Goal: Task Accomplishment & Management: Complete application form

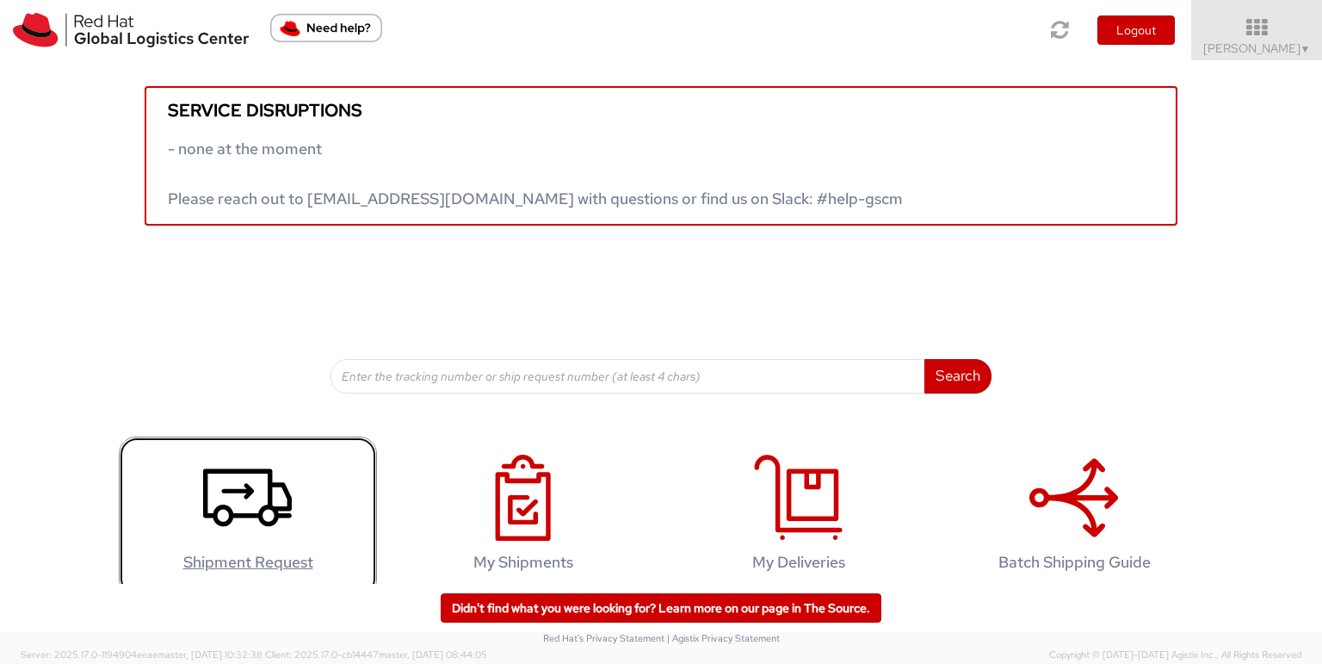
click at [218, 482] on icon at bounding box center [247, 497] width 89 height 86
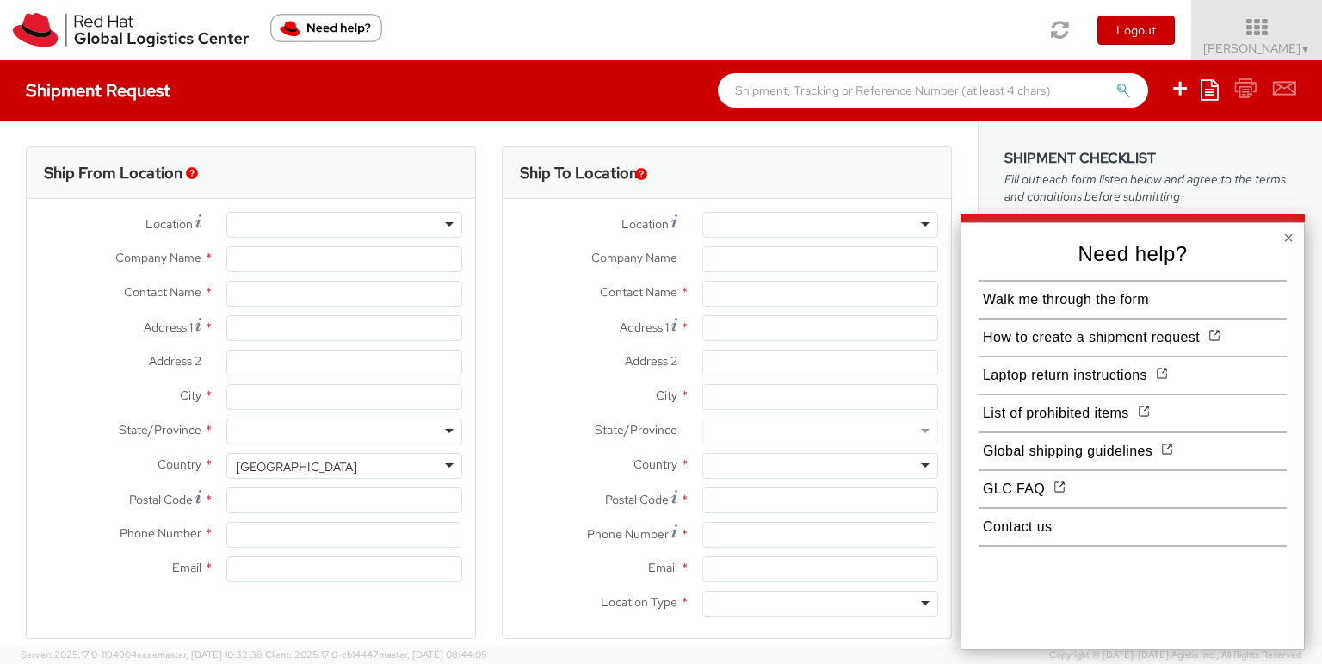
select select
select select "172"
type input "Red Hat Saudi Arabia Limited"
type input "[PERSON_NAME]"
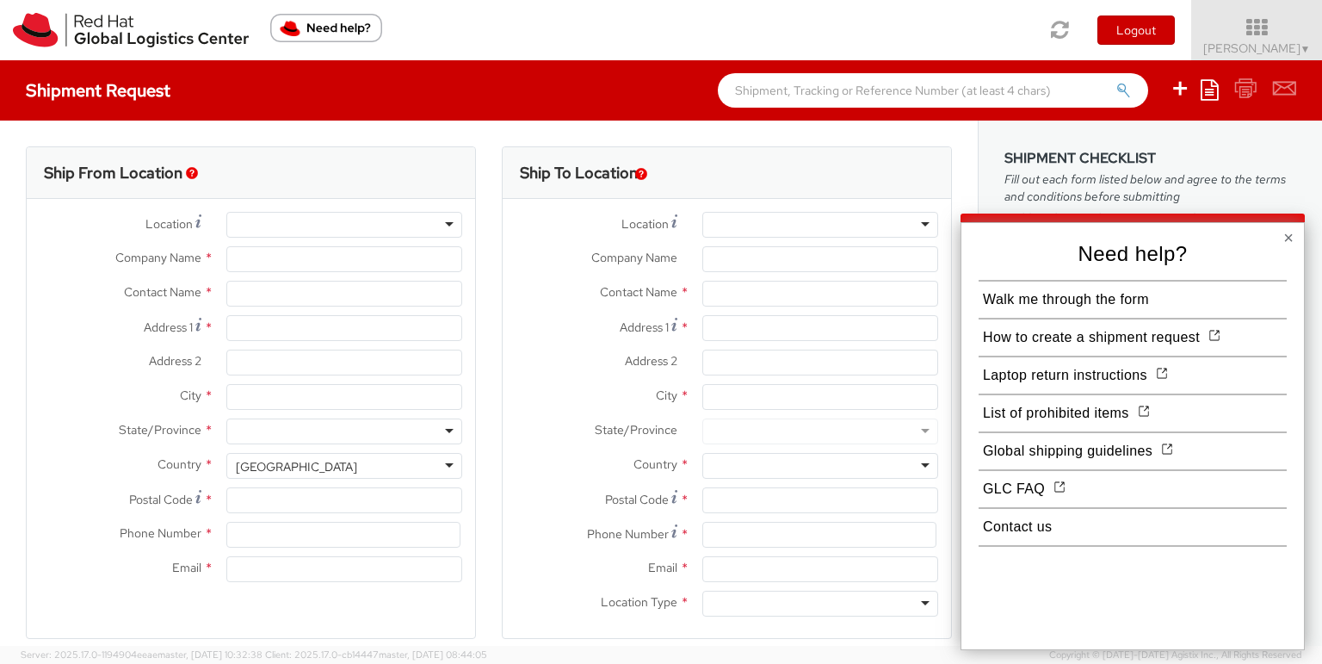
type input "[PERSON_NAME][GEOGRAPHIC_DATA], Area 3"
type input "Building 3.05, 3rd Floor"
type input "RIYADH"
type input "13519"
type input "[EMAIL_ADDRESS][DOMAIN_NAME]"
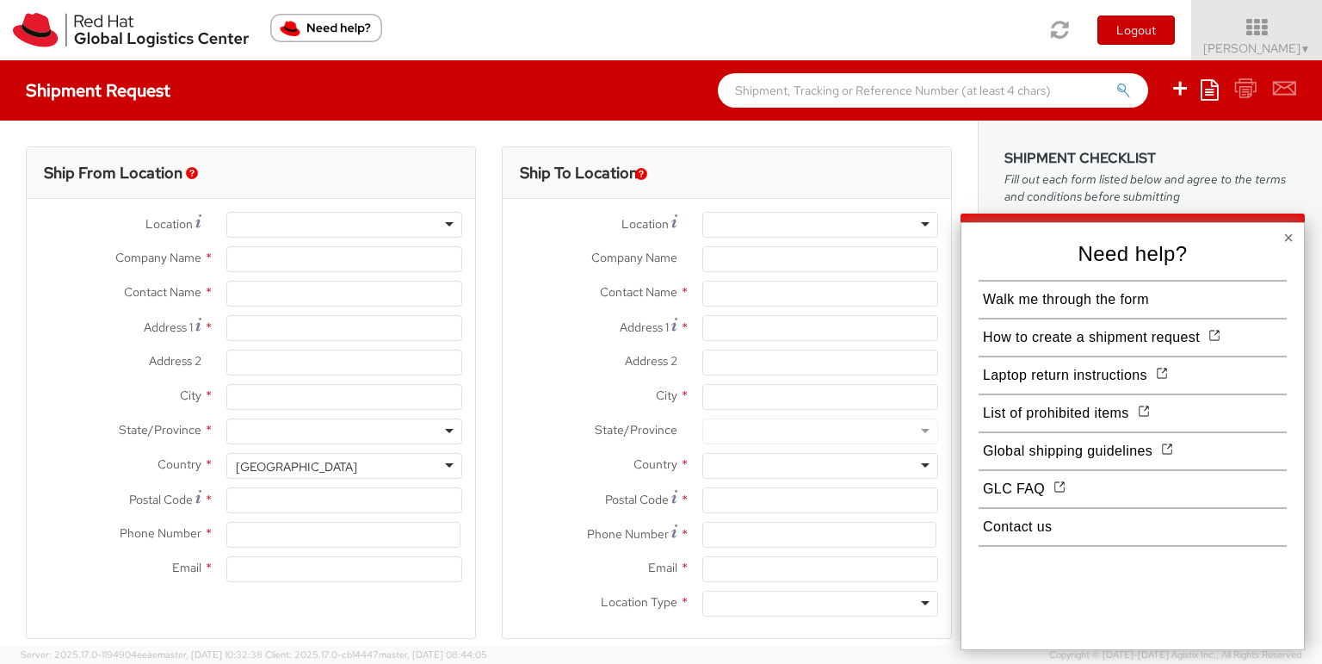
select select "CM"
select select "KGS"
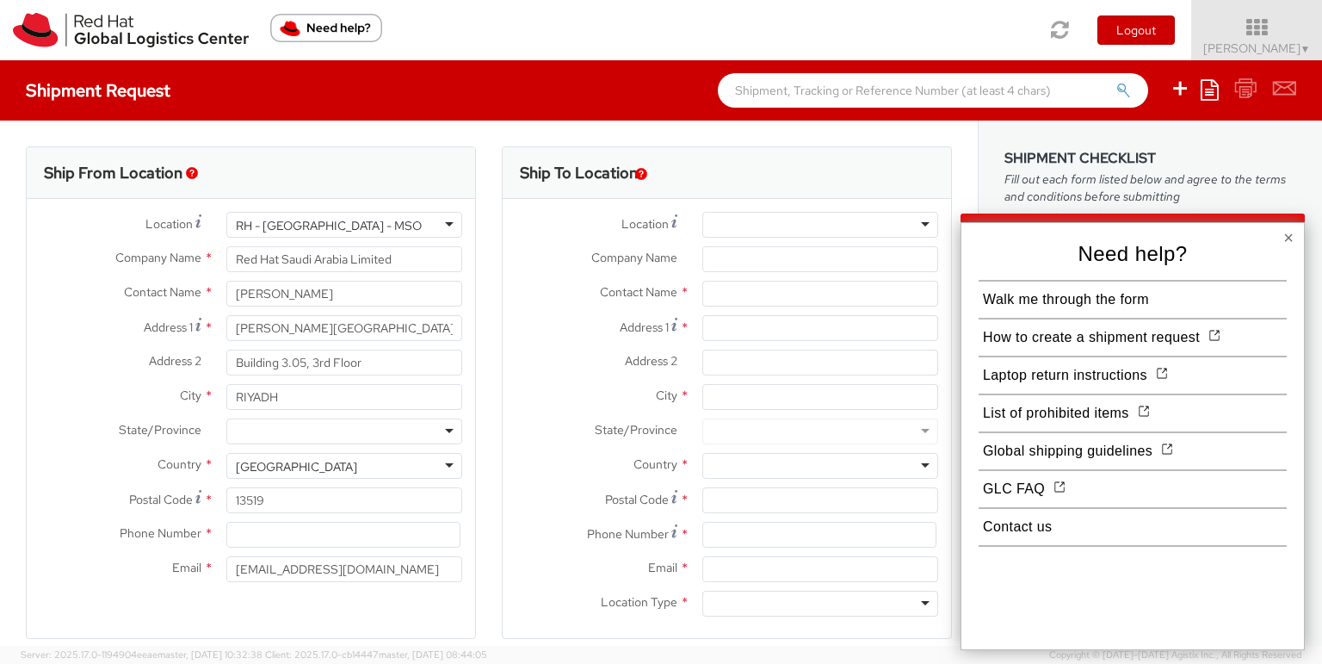
click at [1286, 237] on button "×" at bounding box center [1288, 237] width 10 height 17
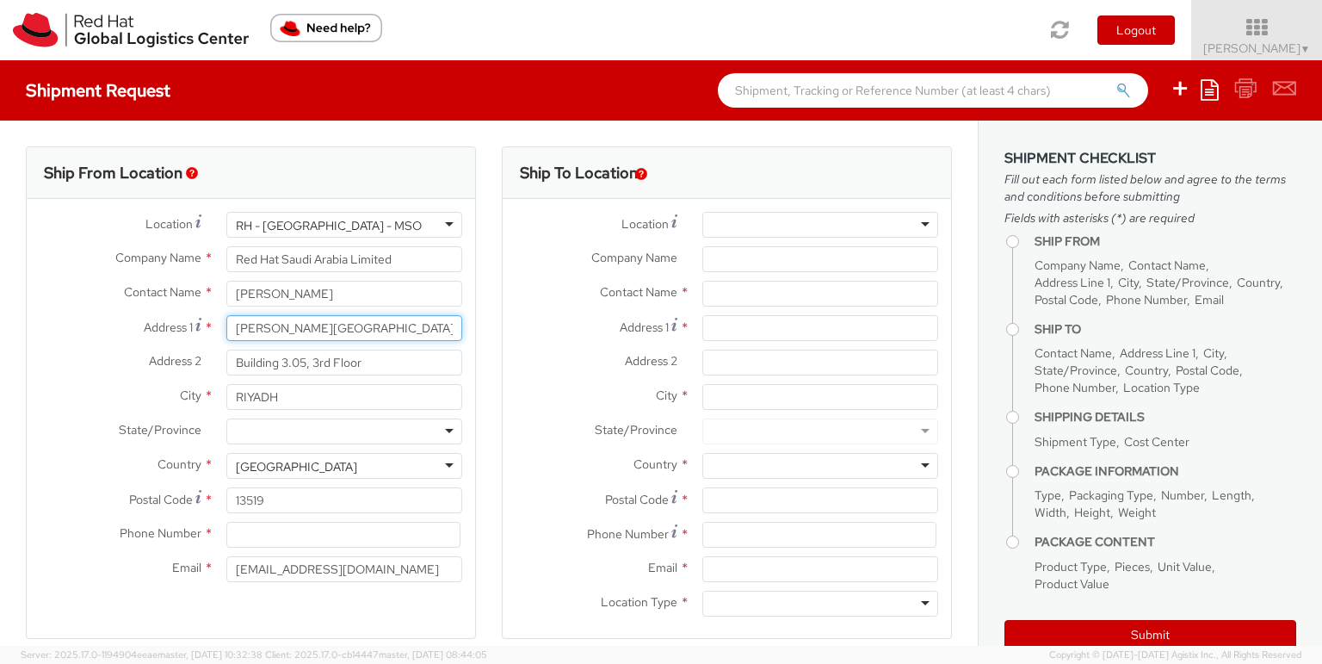
click at [321, 333] on input "[PERSON_NAME][GEOGRAPHIC_DATA], Area 3" at bounding box center [344, 328] width 236 height 26
click at [354, 362] on input "Building 3.05, 3rd Floor" at bounding box center [344, 362] width 236 height 26
click at [393, 356] on input "Building 3.05, 3rd Floor" at bounding box center [344, 362] width 236 height 26
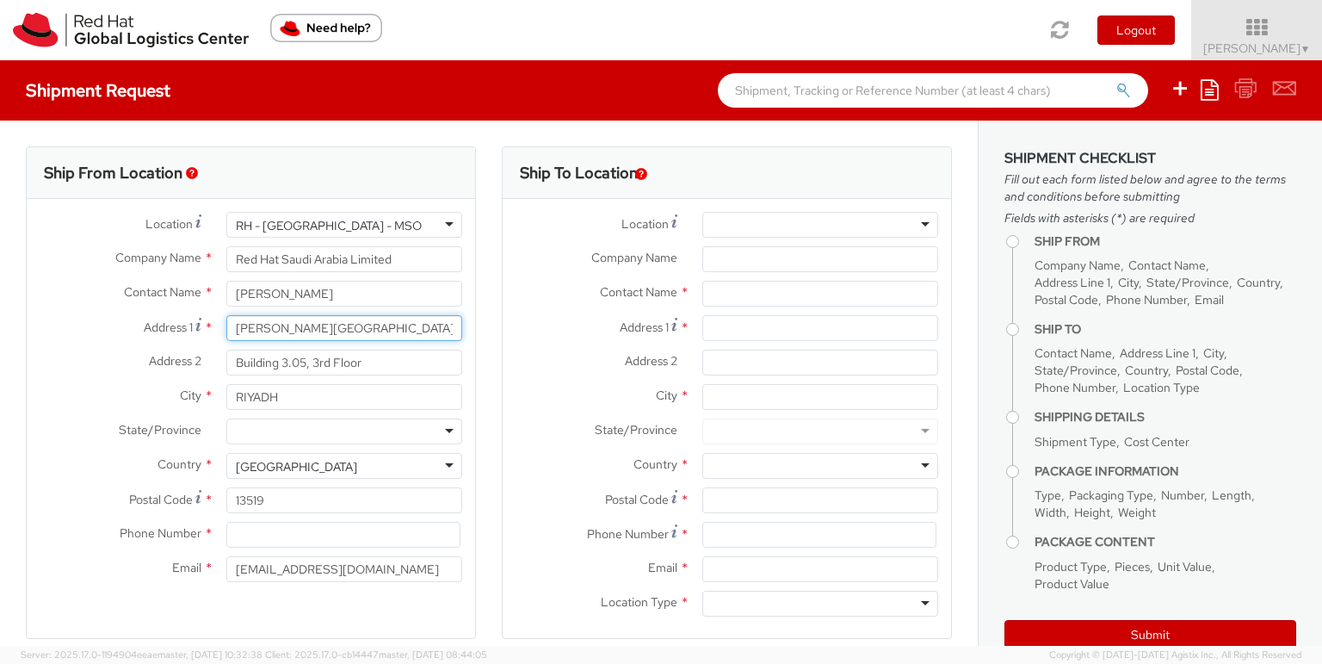
drag, startPoint x: 234, startPoint y: 325, endPoint x: 559, endPoint y: 334, distance: 324.6
click at [559, 334] on div "Ship From Location Location * [GEOGRAPHIC_DATA] - [GEOGRAPHIC_DATA] - [GEOGRAPH…" at bounding box center [489, 403] width 952 height 514
type input "2"
type input "[STREET_ADDRESS][PERSON_NAME]"
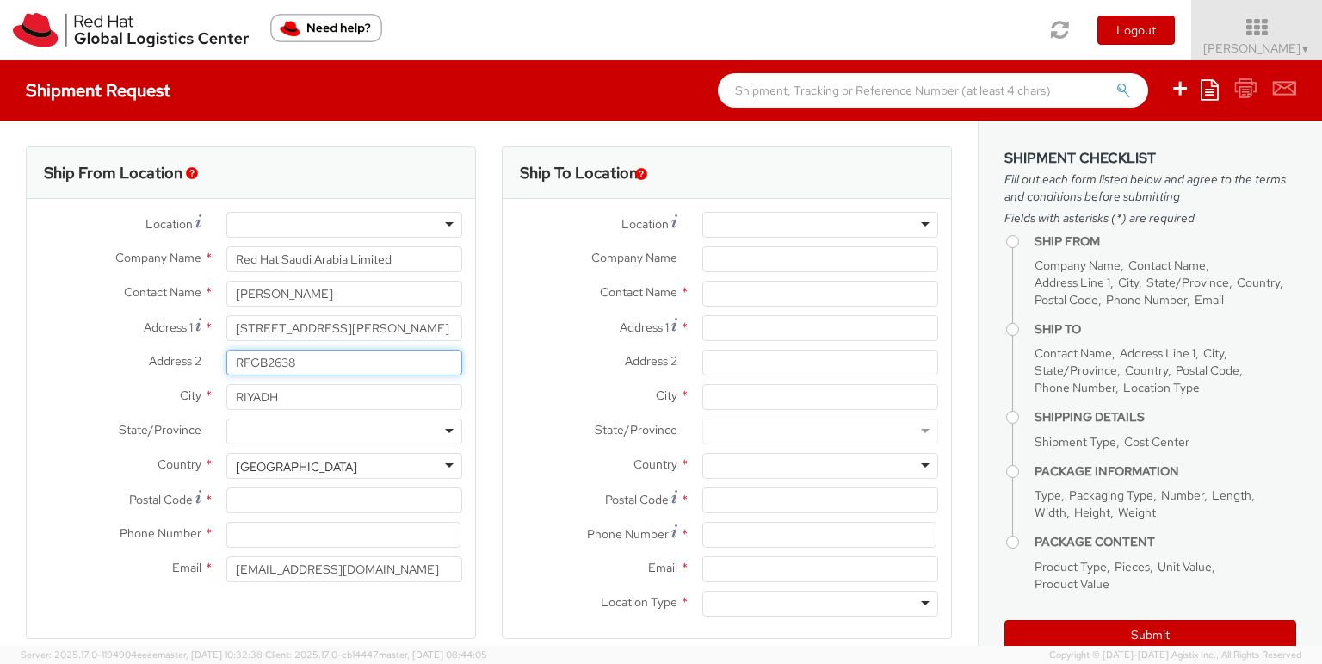
scroll to position [145, 0]
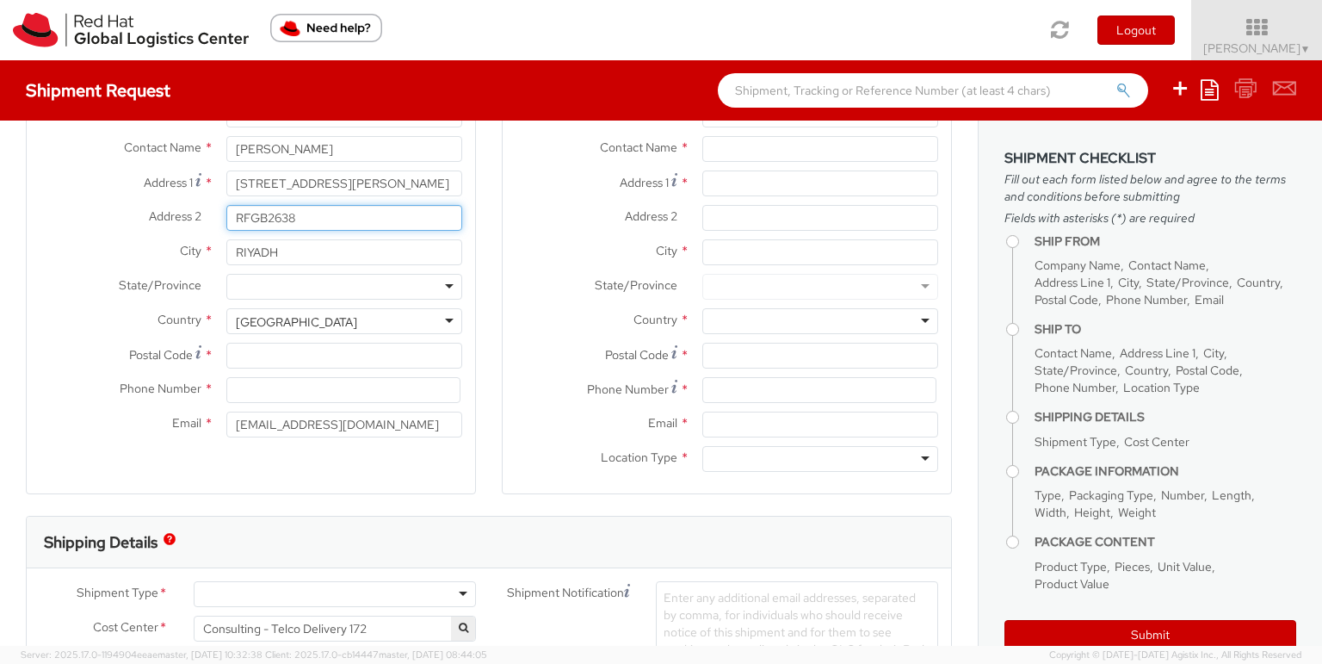
type input "RFGB2638"
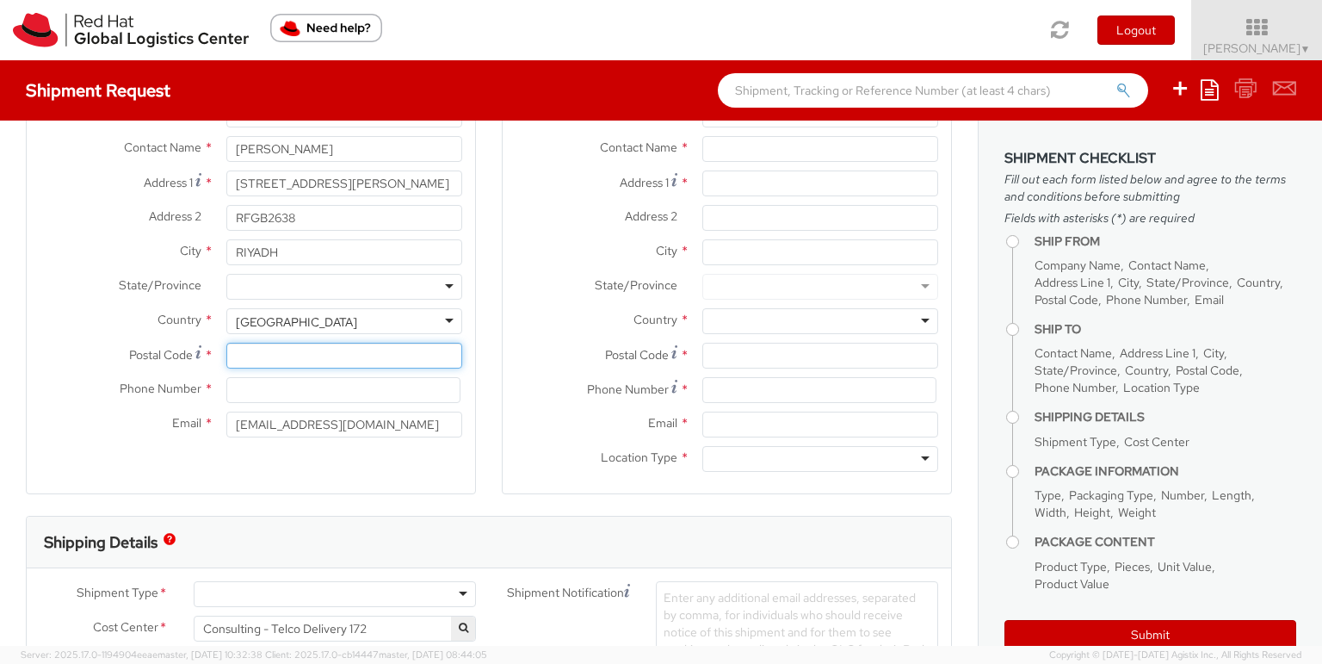
click at [248, 365] on input "Postal Code *" at bounding box center [344, 356] width 236 height 26
type input "13242"
click at [247, 388] on input at bounding box center [343, 390] width 234 height 26
type input "0559259172"
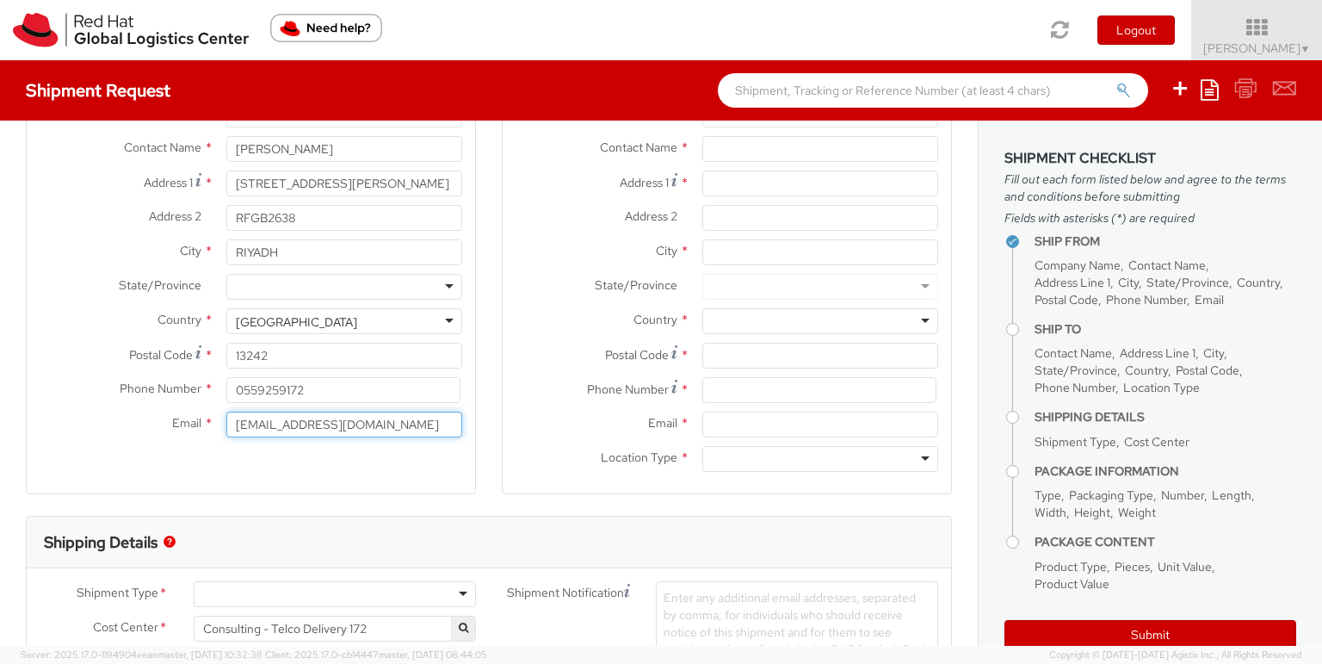
scroll to position [0, 0]
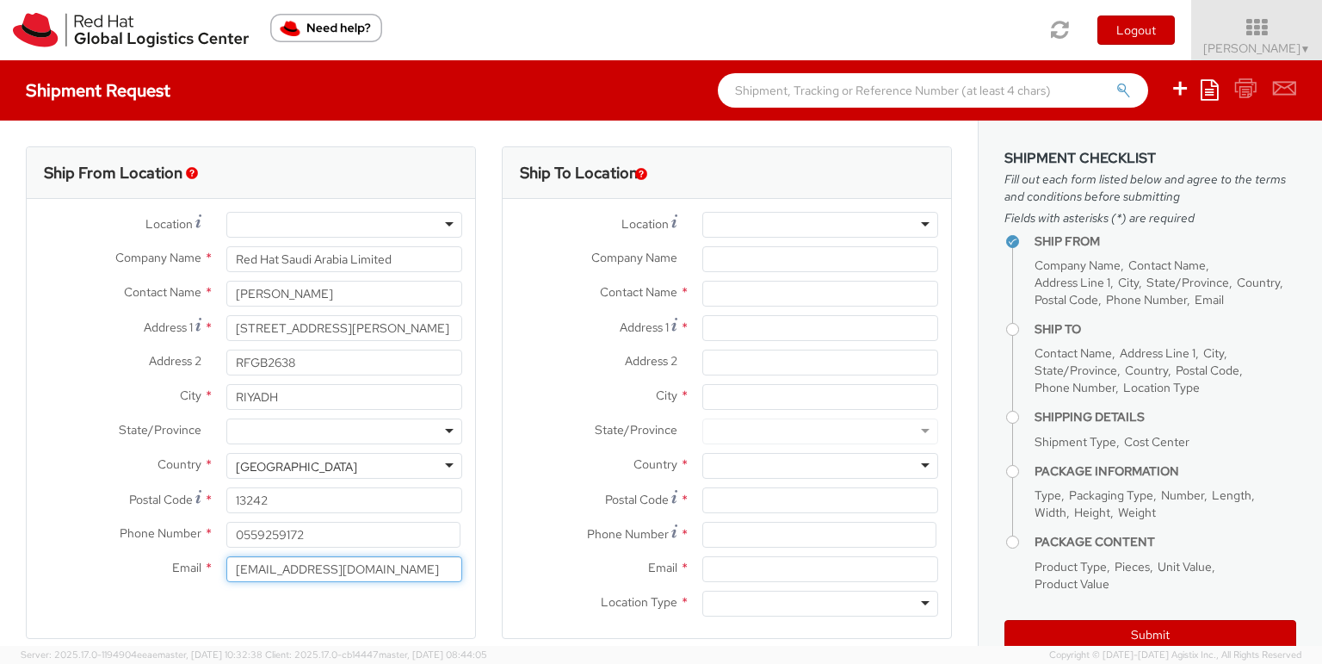
type input "[EMAIL_ADDRESS][DOMAIN_NAME]"
click at [913, 220] on div at bounding box center [820, 225] width 236 height 26
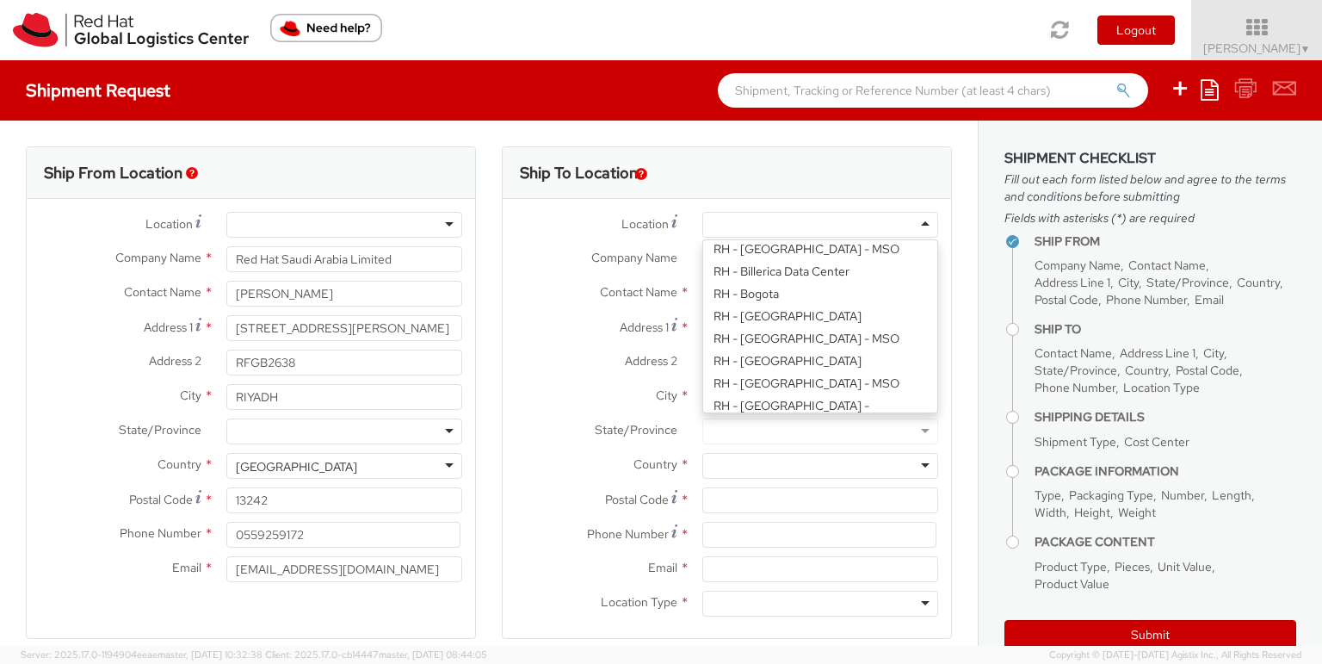
scroll to position [460, 0]
type input "Red Hat Czech s.r.o."
type input "Purkynova 647/111"
type input "[GEOGRAPHIC_DATA]"
type input "621 00"
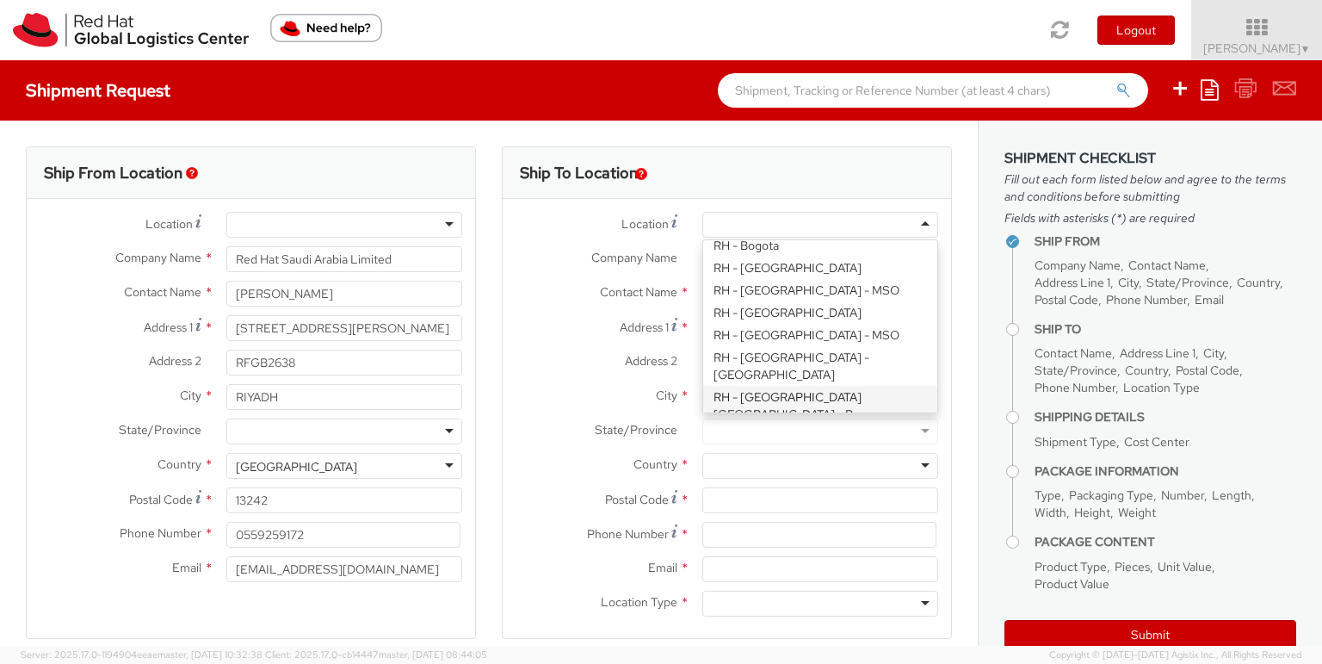
type input "420 532 294 555"
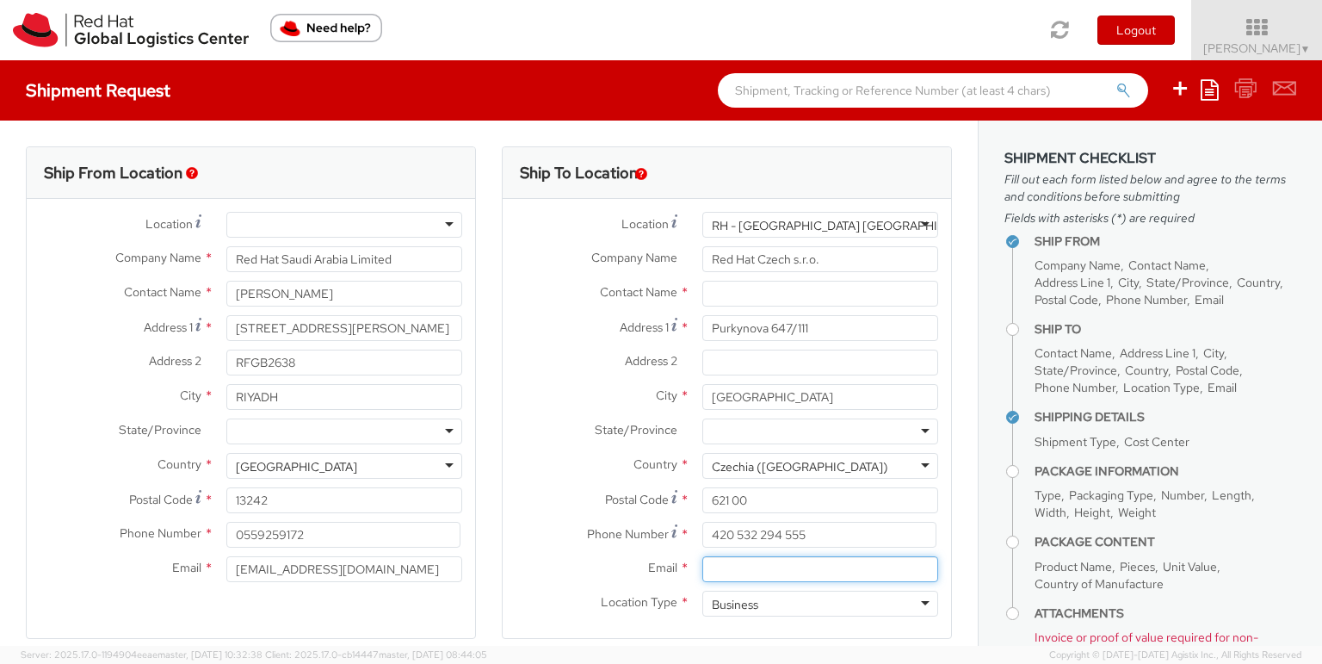
click at [779, 572] on input "Email *" at bounding box center [820, 569] width 236 height 26
paste input "[EMAIL_ADDRESS][DOMAIN_NAME]"
type input "[EMAIL_ADDRESS][DOMAIN_NAME]"
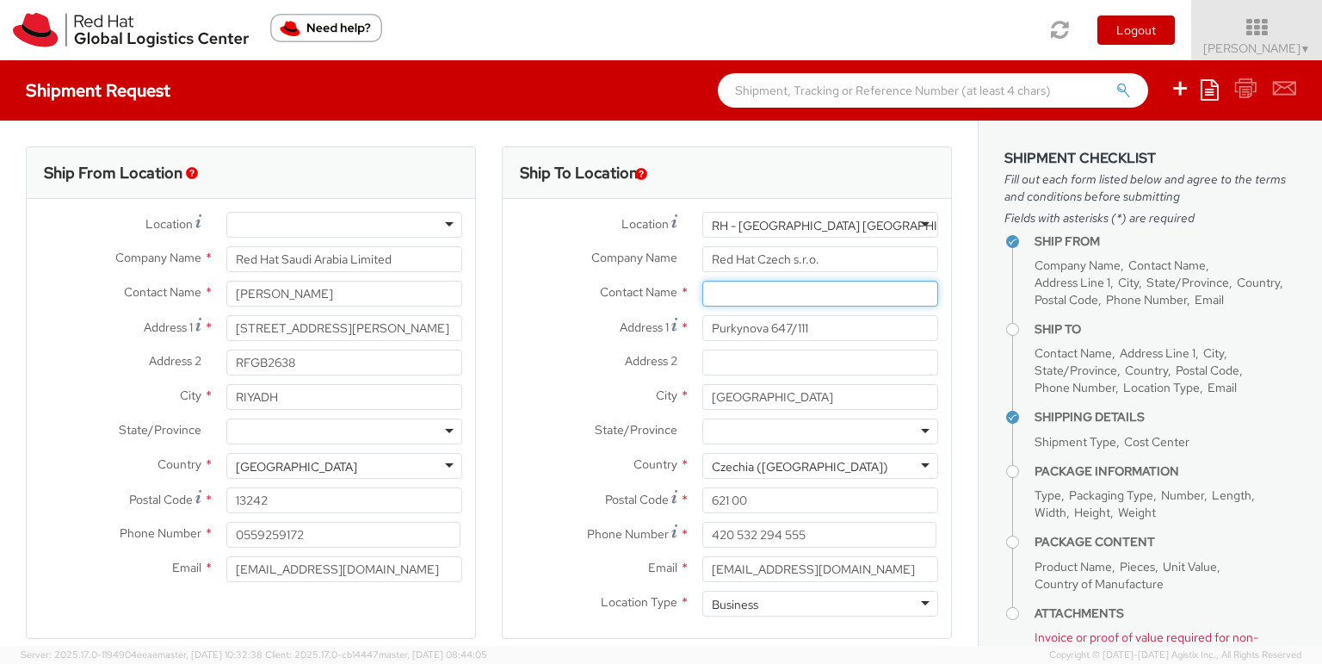
click at [720, 299] on input "text" at bounding box center [820, 294] width 236 height 26
click at [763, 296] on input "text" at bounding box center [820, 294] width 236 height 26
paste input "Purkynova 647/111"
type input "Purkynova 647/111"
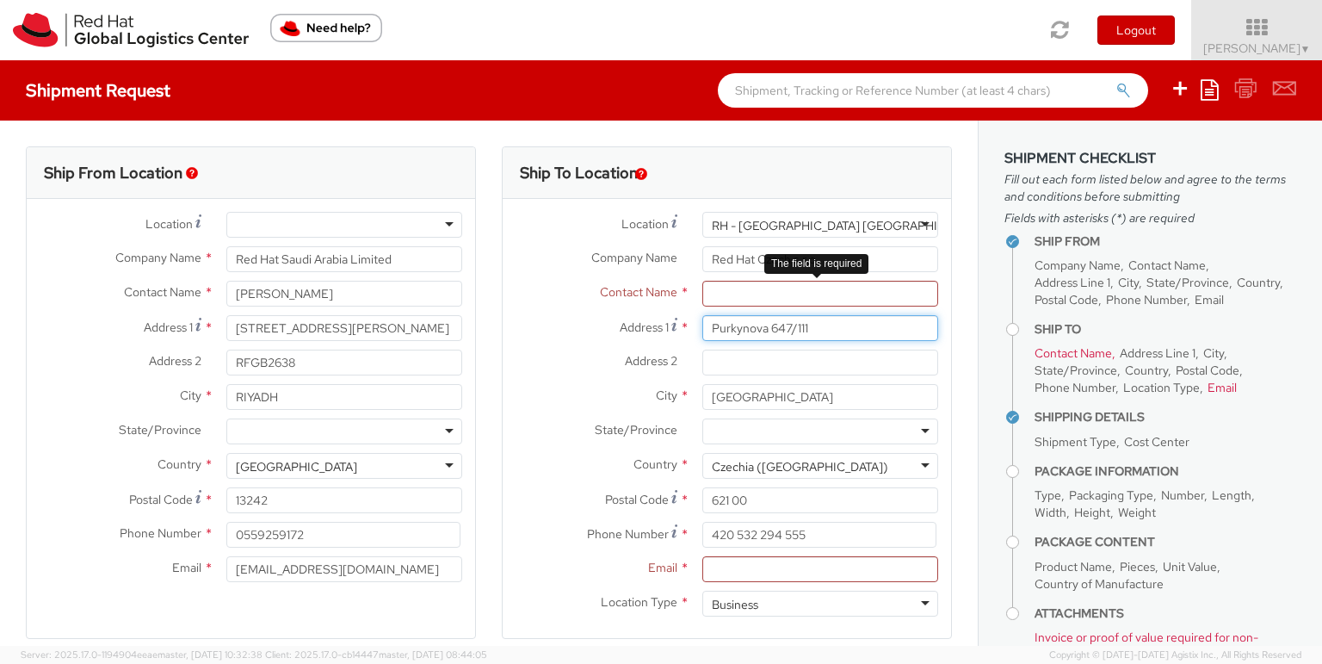
click at [733, 331] on input "Purkynova 647/111" at bounding box center [820, 328] width 236 height 26
click at [715, 296] on input "text" at bounding box center [820, 294] width 236 height 26
click at [729, 300] on input "text" at bounding box center [820, 294] width 236 height 26
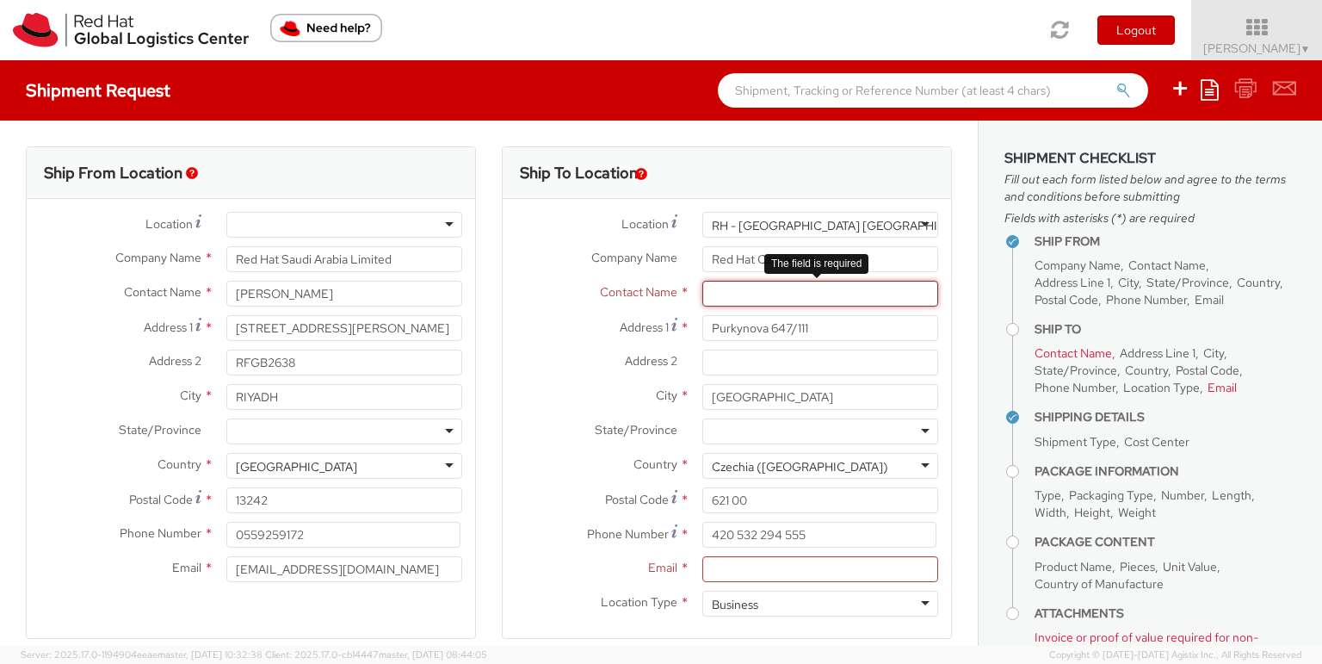
paste input "Purkynova 647/111"
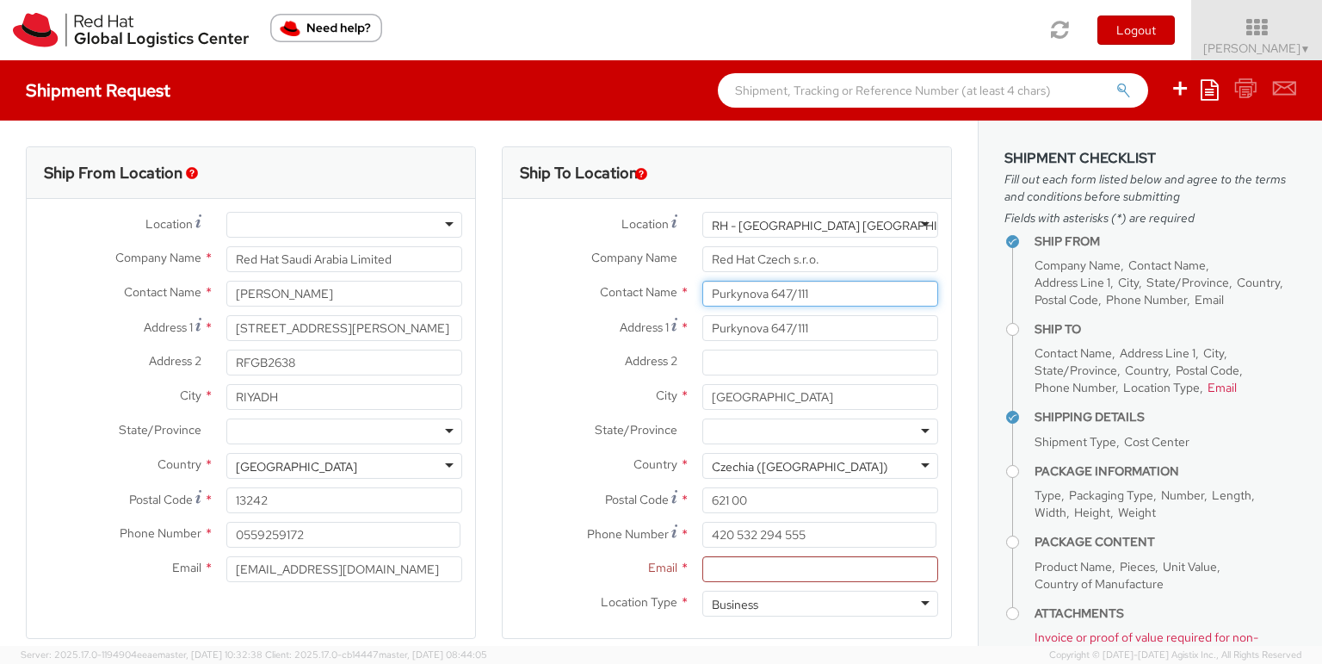
drag, startPoint x: 807, startPoint y: 287, endPoint x: 667, endPoint y: 285, distance: 139.5
click at [667, 285] on div "Contact Name * Purkynova 647/111" at bounding box center [727, 294] width 448 height 26
paste input "Red Hat IT - Endpoint Systems"
type input "Red Hat IT - Endpoint Systems"
click at [802, 336] on input "Purkynova 647/111" at bounding box center [820, 328] width 236 height 26
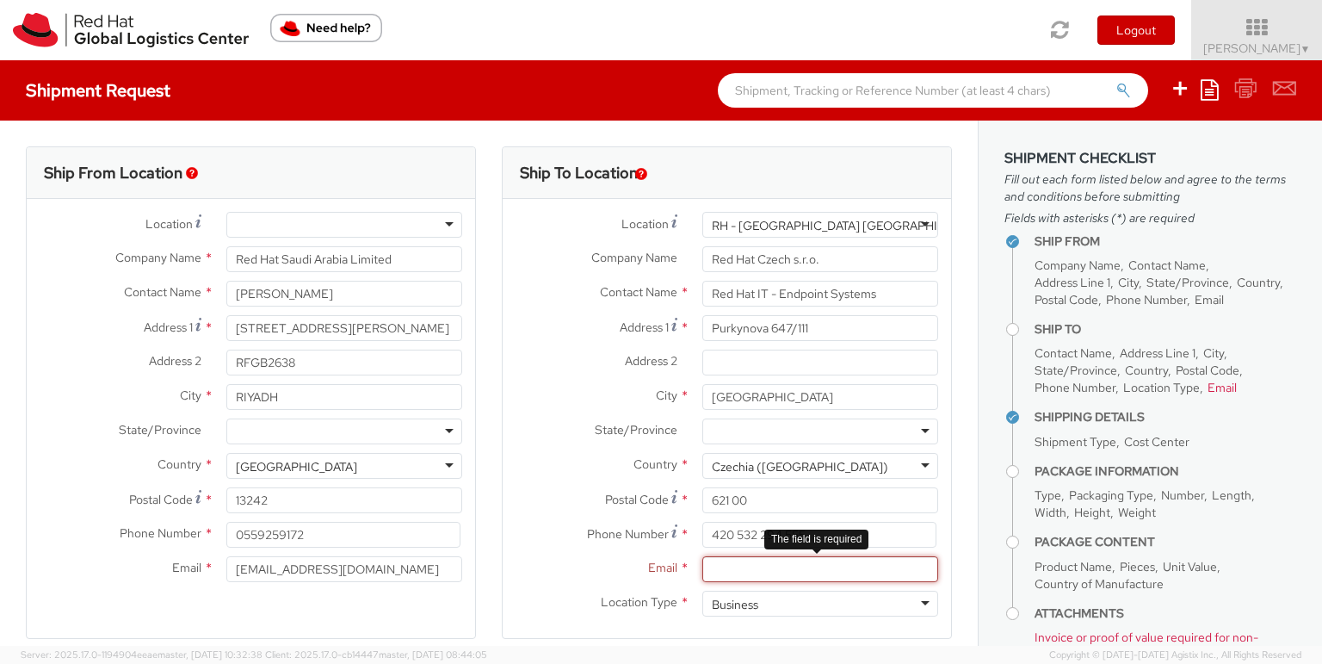
click at [846, 556] on input "Email *" at bounding box center [820, 569] width 236 height 26
paste input "[EMAIL_ADDRESS][DOMAIN_NAME]"
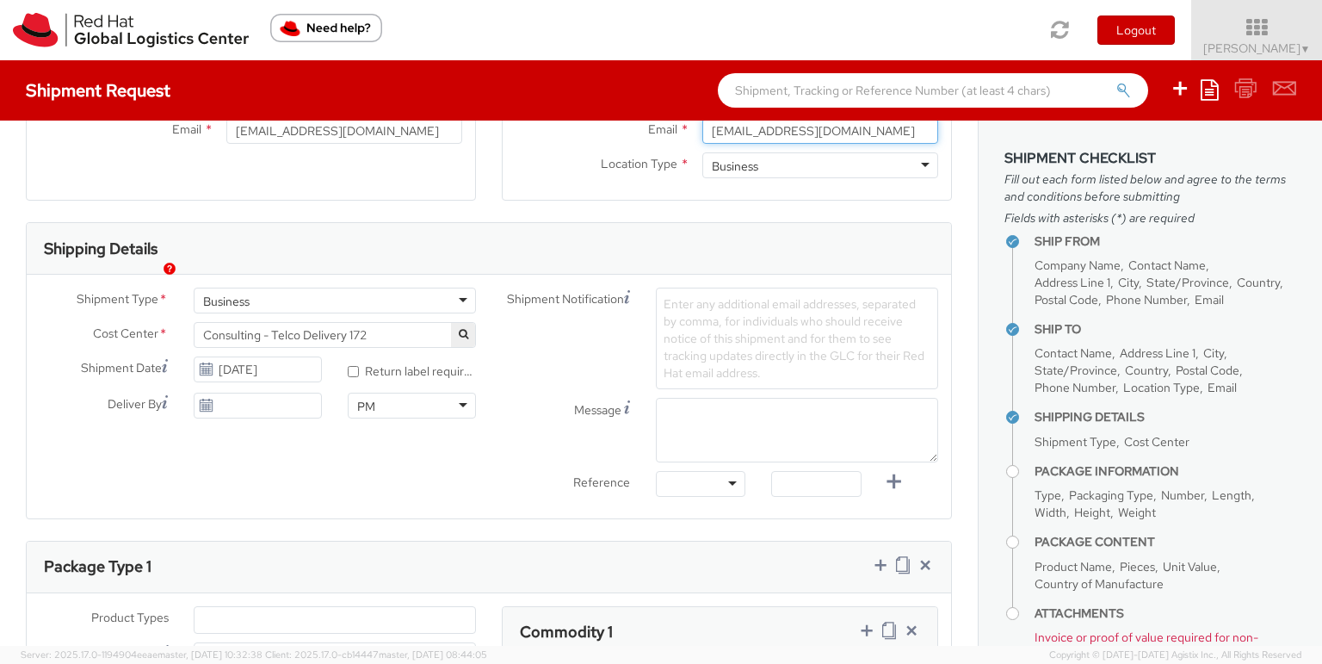
scroll to position [444, 0]
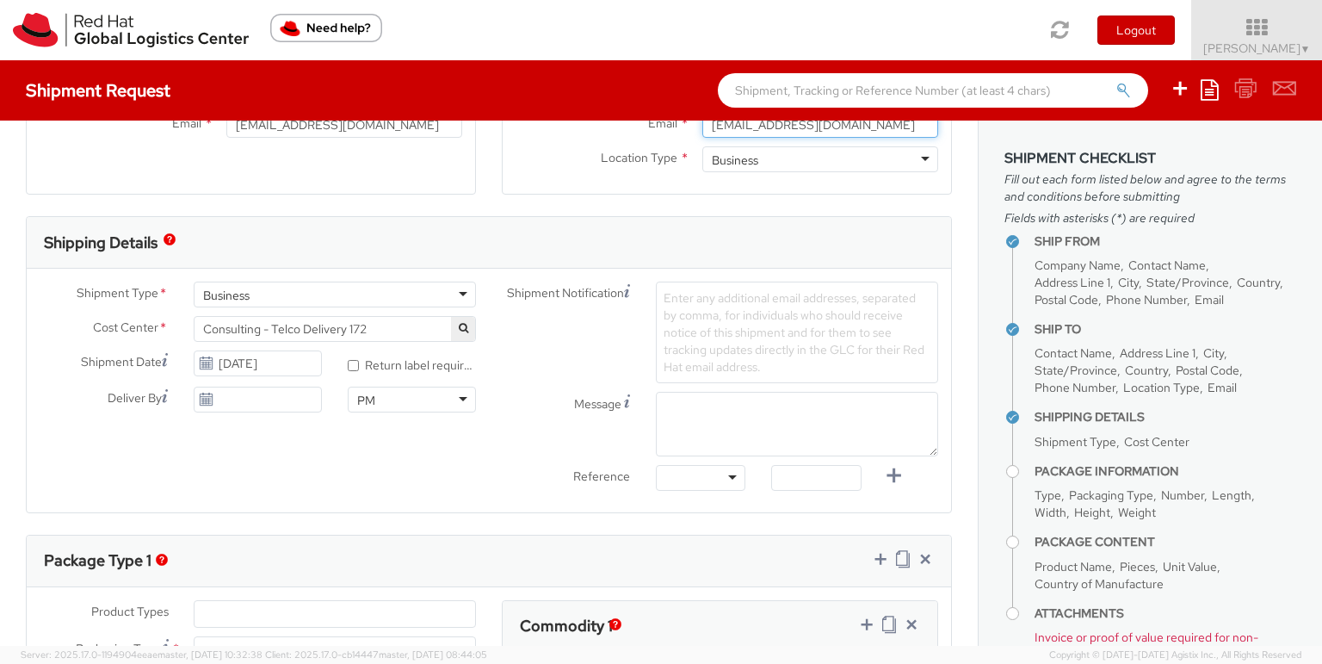
type input "[EMAIL_ADDRESS][DOMAIN_NAME]"
click at [376, 331] on span "Consulting - Telco Delivery 172" at bounding box center [334, 328] width 263 height 15
click at [367, 351] on input "search" at bounding box center [332, 357] width 269 height 26
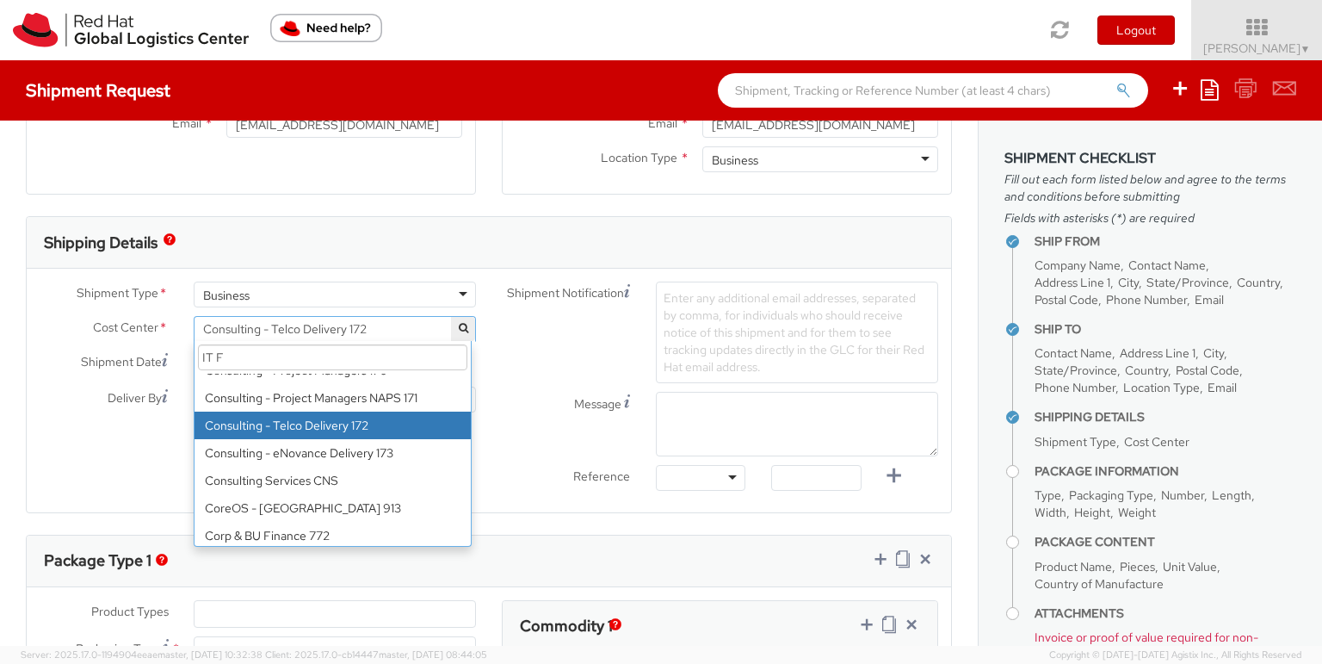
scroll to position [0, 0]
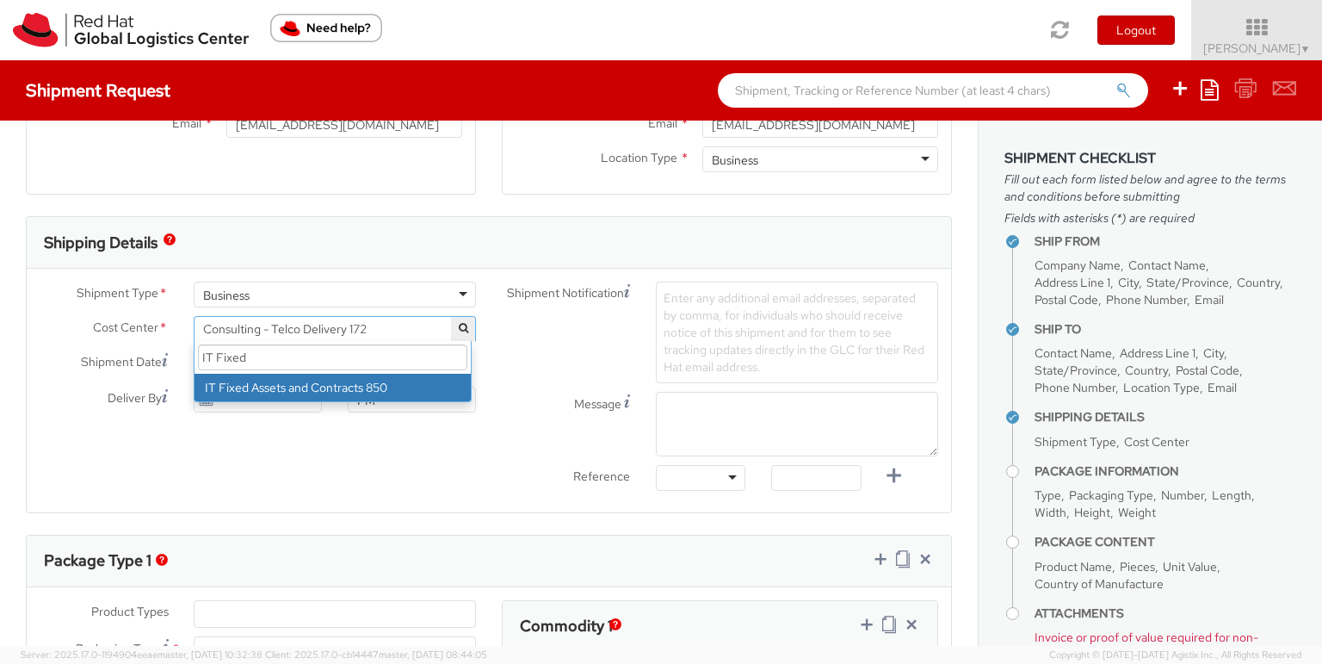
type input "IT Fixed"
select select "850"
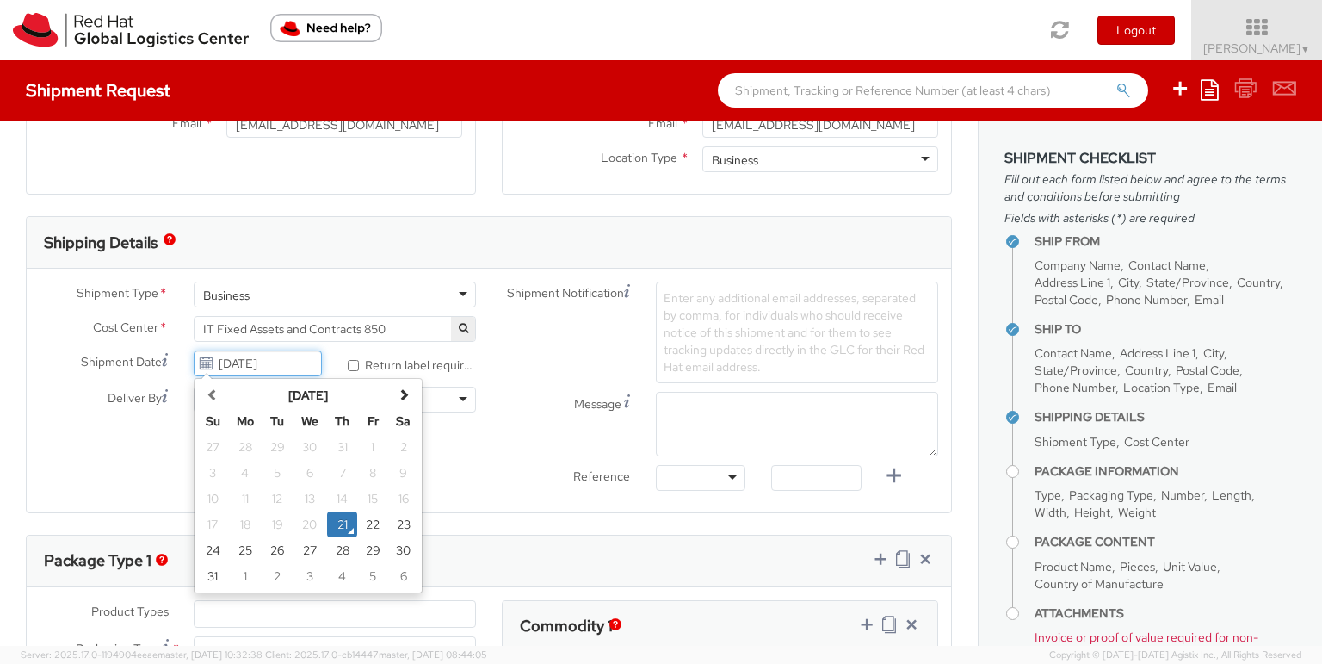
click at [238, 360] on input "[DATE]" at bounding box center [258, 363] width 128 height 26
click at [313, 547] on td "27" at bounding box center [310, 550] width 34 height 26
type input "[DATE]"
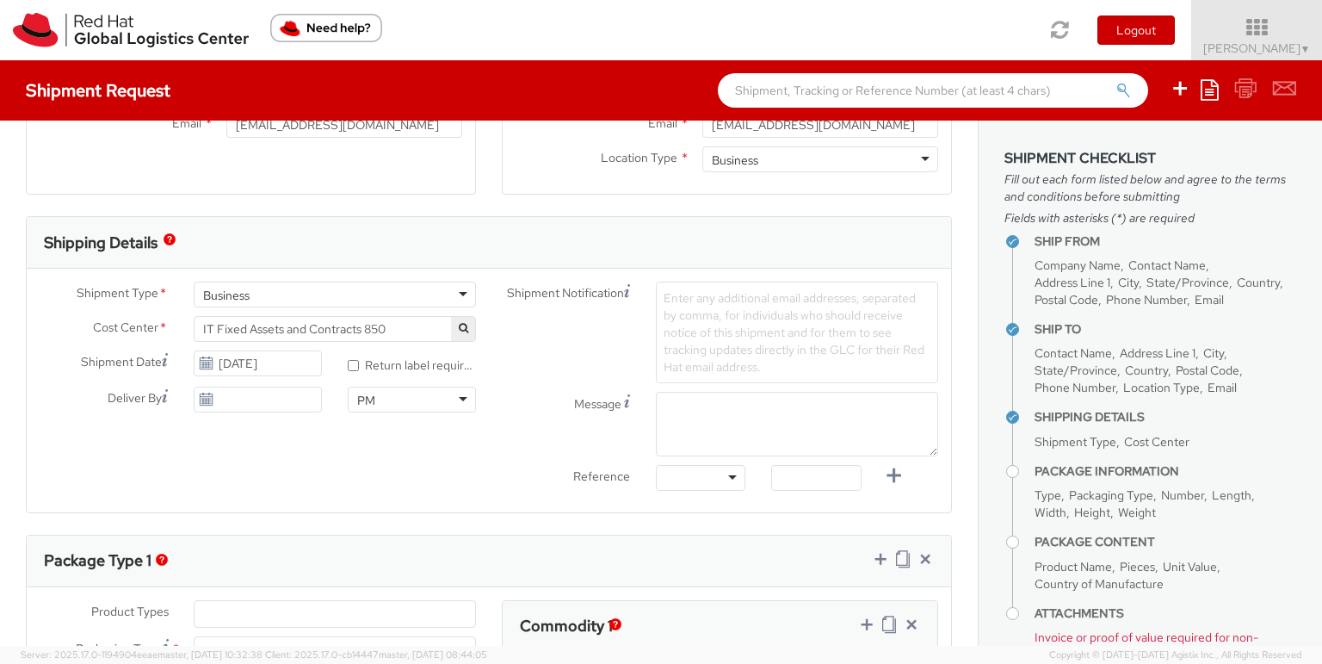
click at [718, 465] on div at bounding box center [701, 478] width 90 height 26
click at [839, 433] on textarea "Message" at bounding box center [797, 424] width 282 height 65
paste textarea "RPCI, RITM, TASK or INC# in the text field."
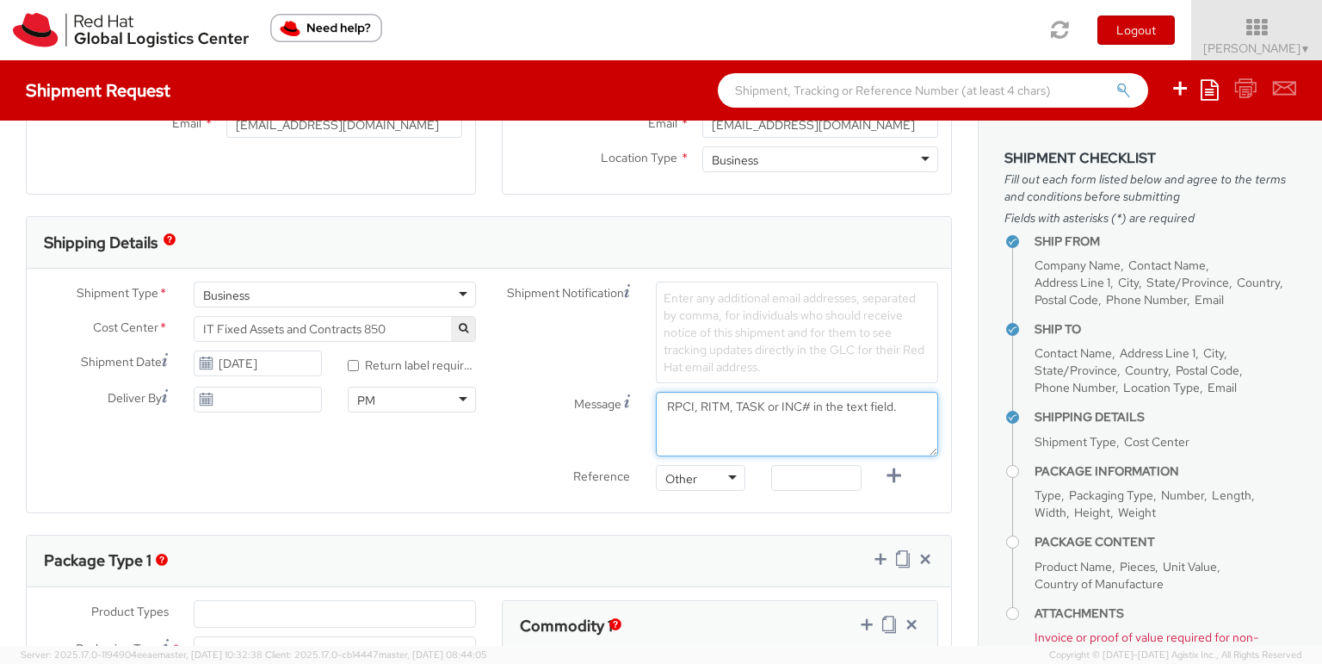
type textarea "RPCI, RITM, TASK or INC# in the text field."
click at [867, 345] on span "Enter any additional email addresses, separated by comma, for individuals who s…" at bounding box center [794, 332] width 261 height 84
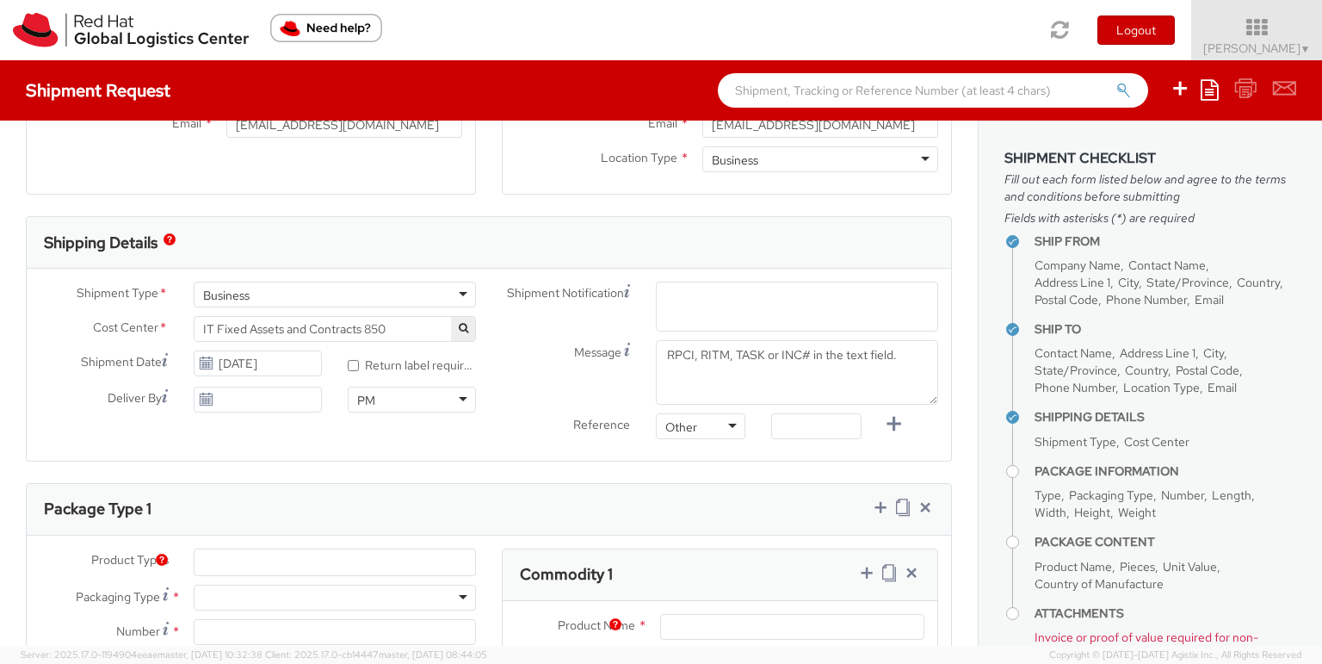
paste input "[EMAIL_ADDRESS][DOMAIN_NAME]"
type input "[EMAIL_ADDRESS][DOMAIN_NAME]"
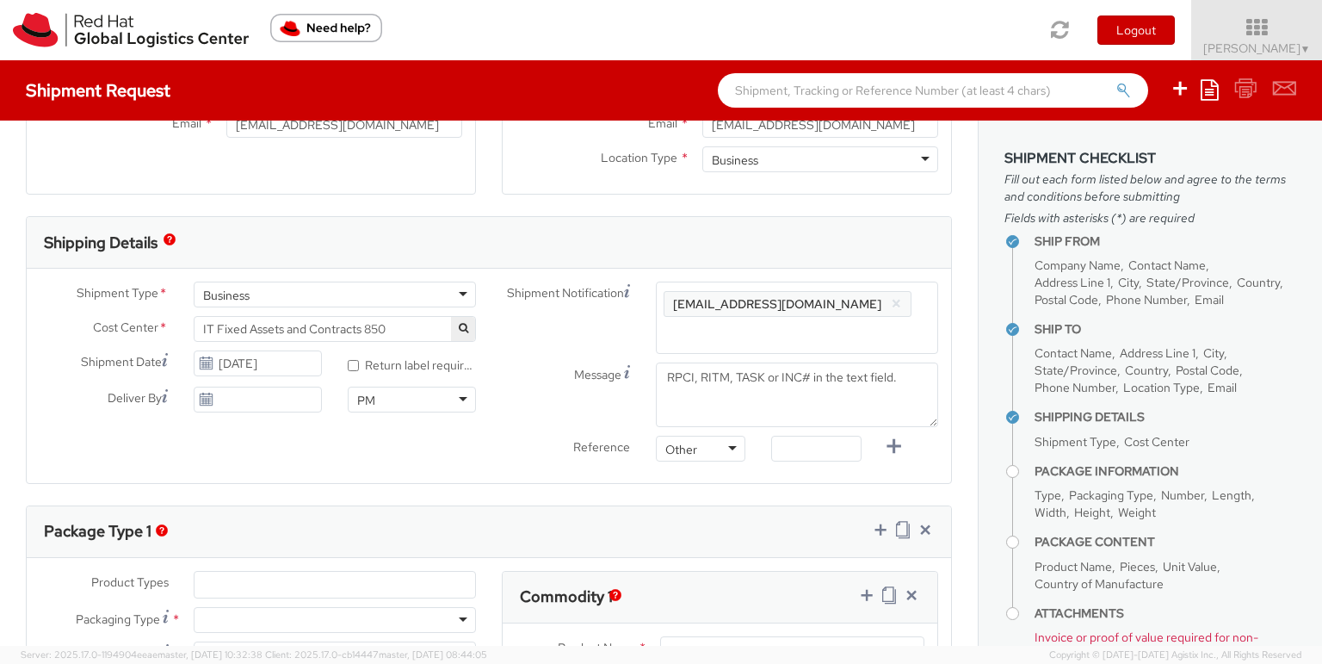
drag, startPoint x: 726, startPoint y: 316, endPoint x: 572, endPoint y: 314, distance: 153.2
click at [572, 314] on div "Shipment Notification Enter any additional email addresses, separated by comma,…" at bounding box center [720, 317] width 462 height 72
click at [866, 399] on textarea "RPCI, RITM, TASK or INC# in the text field." at bounding box center [797, 394] width 282 height 65
drag, startPoint x: 898, startPoint y: 378, endPoint x: 875, endPoint y: 477, distance: 101.7
click at [808, 382] on textarea "RPCI, RITM, TASK or INC# in the text field." at bounding box center [797, 394] width 282 height 65
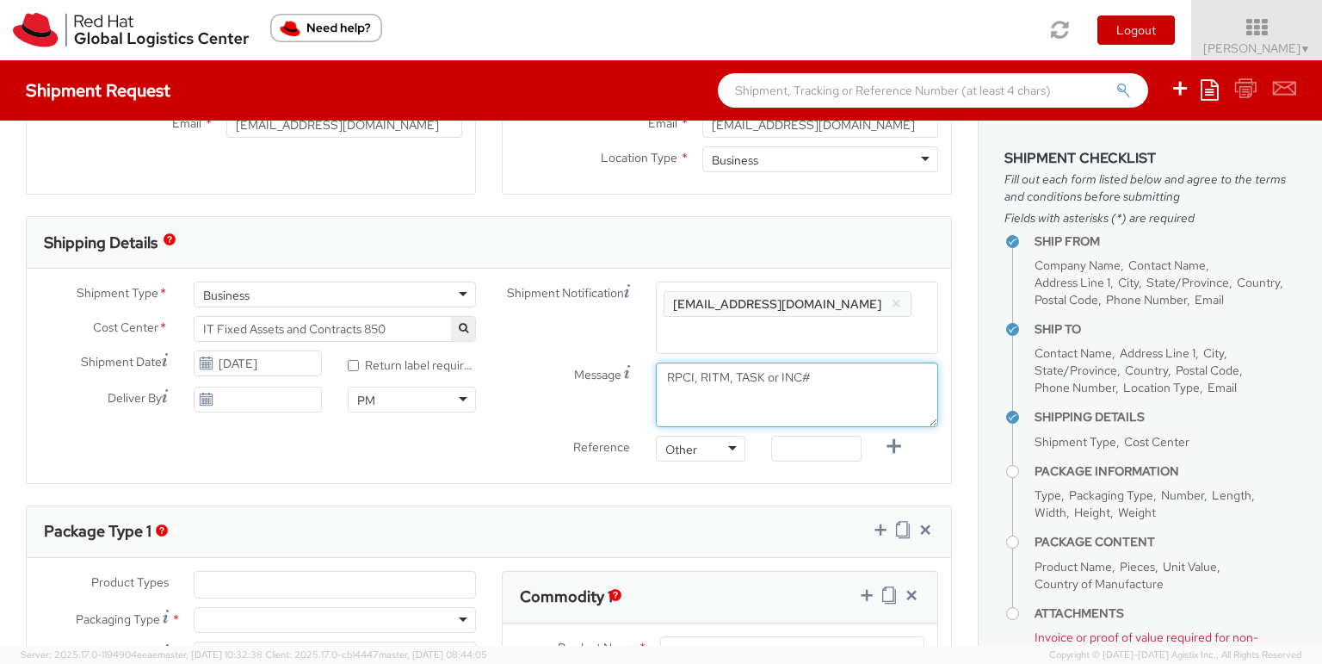
drag, startPoint x: 822, startPoint y: 380, endPoint x: 589, endPoint y: 379, distance: 233.3
click at [589, 379] on div "Message RPCI, RITM, TASK or INC#" at bounding box center [720, 394] width 462 height 65
type textarea "RPCI, RITM, TASK or INC#"
click at [846, 449] on input "text" at bounding box center [816, 449] width 90 height 26
drag, startPoint x: 834, startPoint y: 379, endPoint x: 628, endPoint y: 377, distance: 206.6
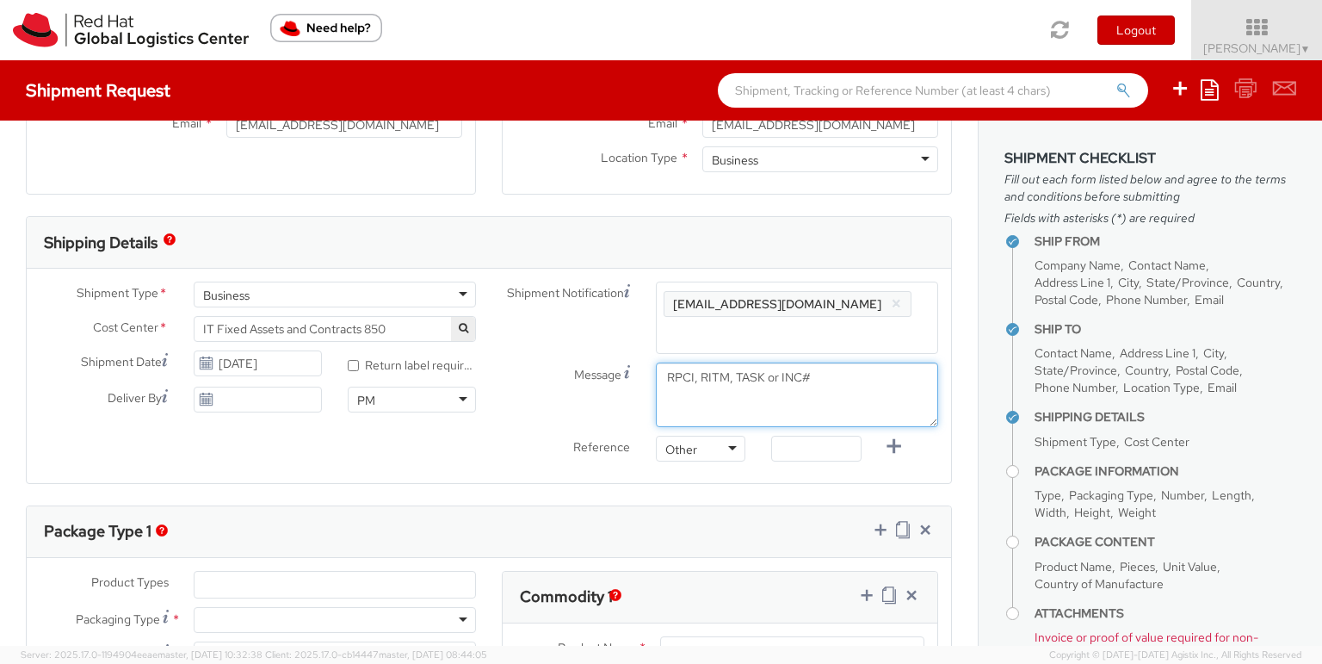
click at [628, 377] on div "Message RPCI, RITM, TASK or INC#" at bounding box center [720, 394] width 462 height 65
click at [777, 448] on input "text" at bounding box center [816, 449] width 90 height 26
paste input "RPCI, RITM, TASK or INC#"
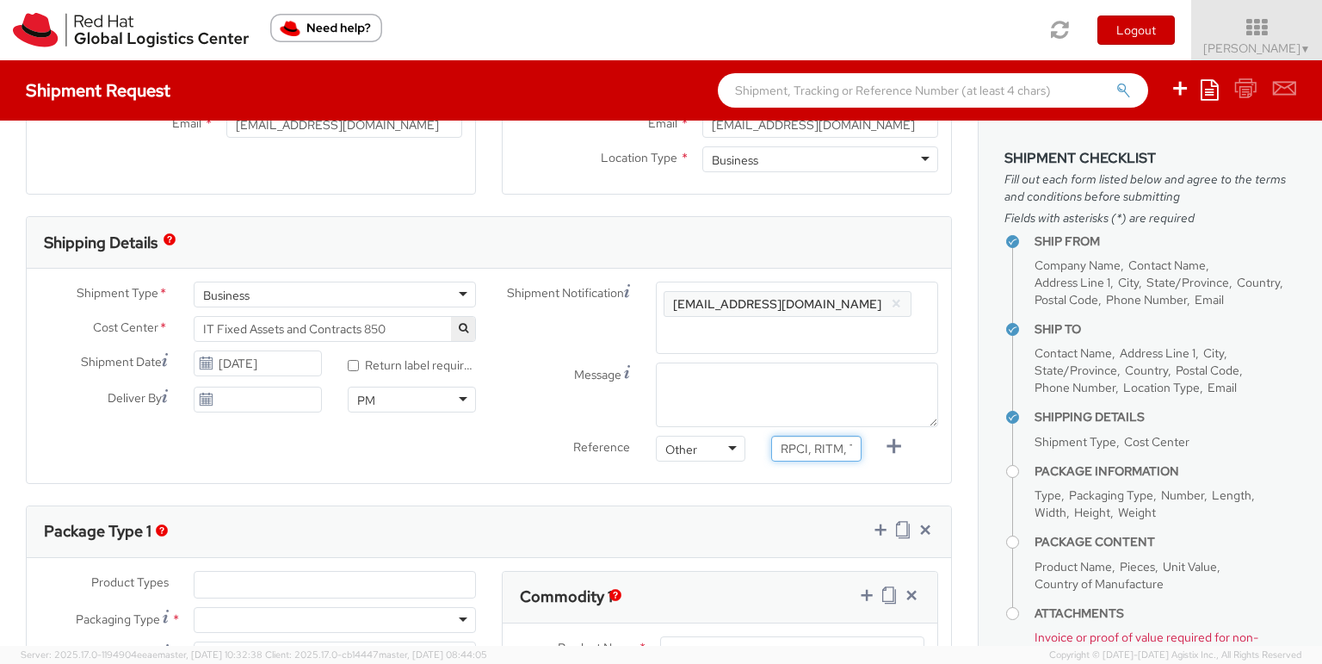
scroll to position [0, 72]
type input "RPCI, RITM, TASK or INC#"
click at [909, 461] on div "Reference Other Other Other Purchase Order Number Reference Number RPCI, RITM, …" at bounding box center [720, 453] width 462 height 34
drag, startPoint x: 801, startPoint y: 448, endPoint x: 965, endPoint y: 445, distance: 163.6
click at [965, 445] on div "Ship From Location Location * [GEOGRAPHIC_DATA] - [GEOGRAPHIC_DATA] - [GEOGRAPH…" at bounding box center [489, 383] width 978 height 525
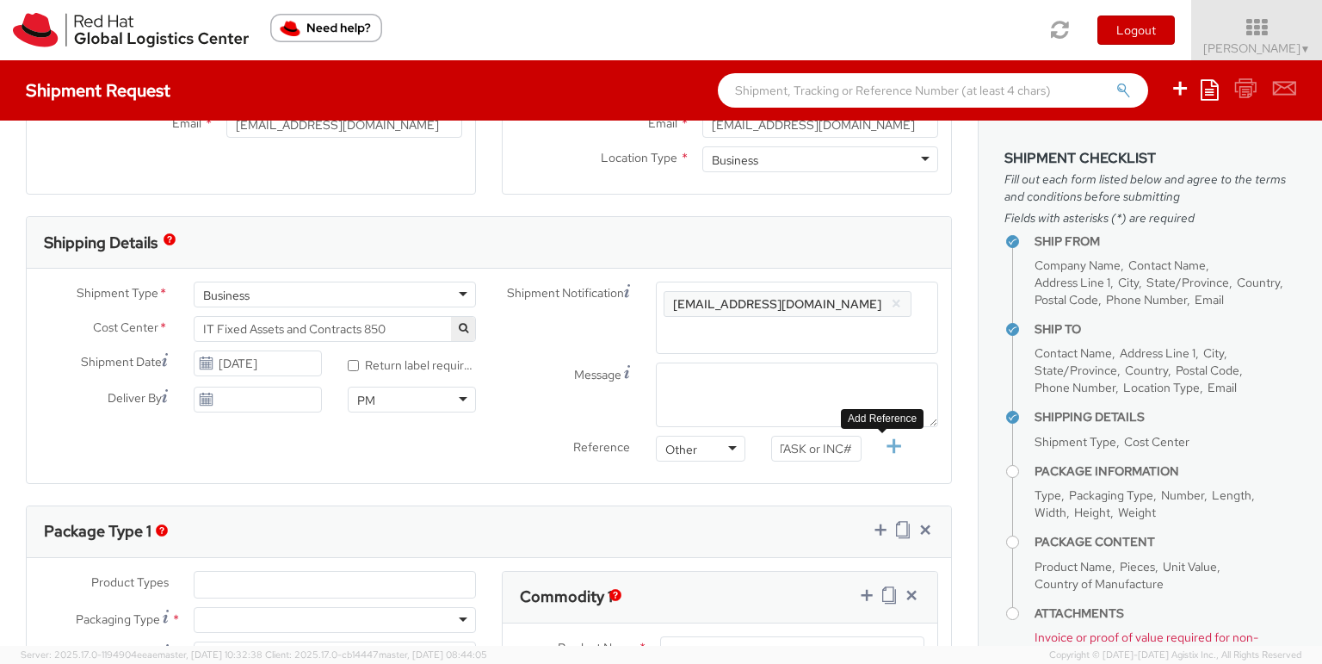
click at [879, 458] on link at bounding box center [888, 449] width 26 height 26
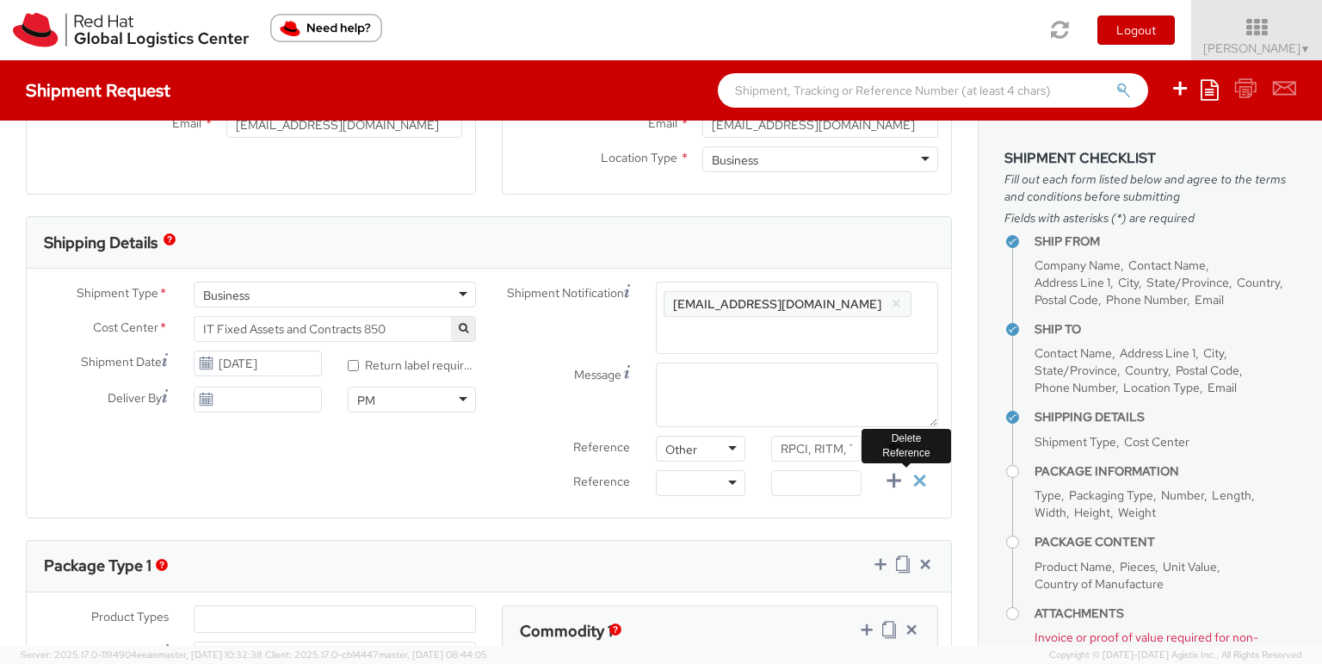
click at [909, 484] on icon at bounding box center [920, 481] width 22 height 22
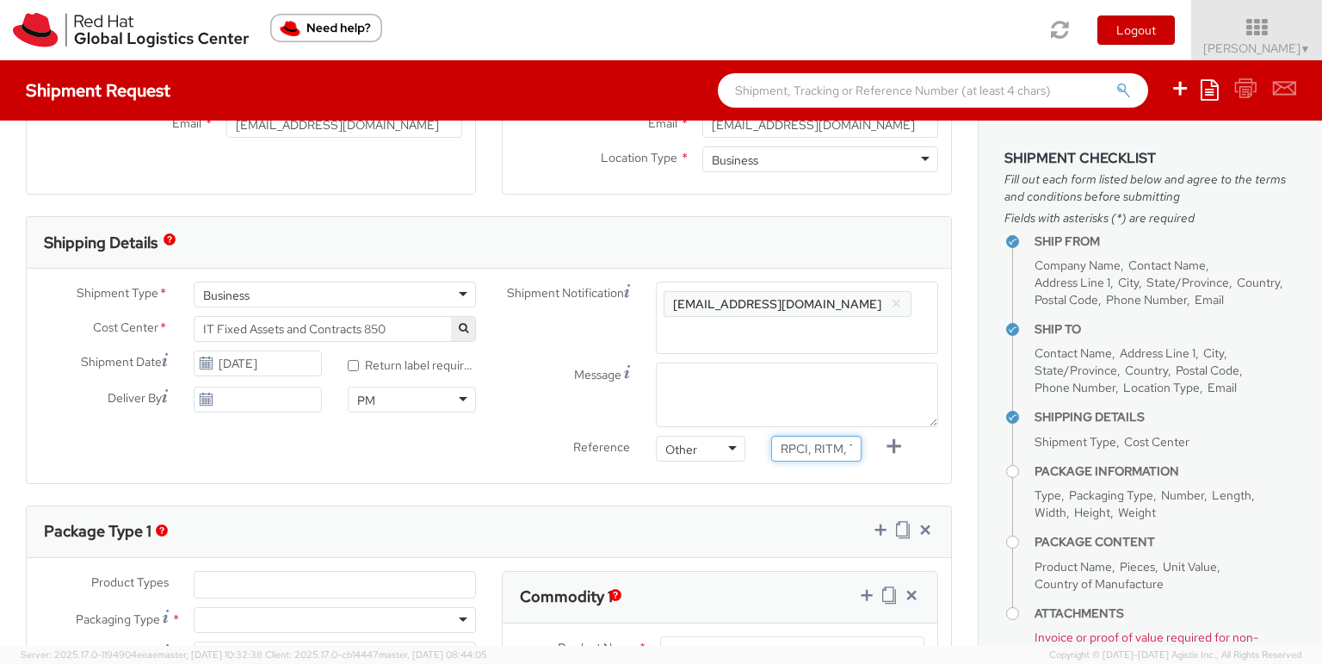
click at [801, 450] on input "RPCI, RITM, TASK or INC#" at bounding box center [816, 449] width 90 height 26
click at [774, 444] on input "text" at bounding box center [816, 449] width 90 height 26
paste input "RPCI, RITM, TASK or INC#"
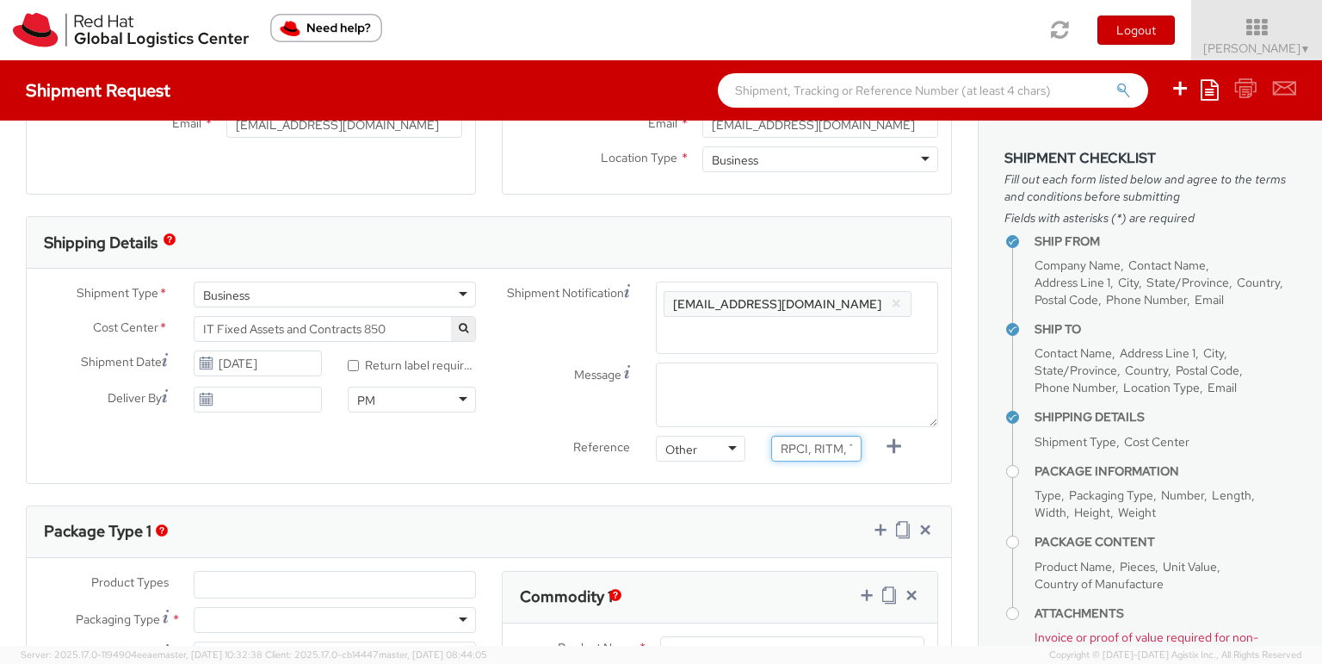
scroll to position [0, 72]
type input "RPCI, RITM, TASK or INC#"
click at [778, 392] on textarea "Message" at bounding box center [797, 394] width 282 height 65
click at [719, 379] on textarea "Pickup" at bounding box center [797, 394] width 282 height 65
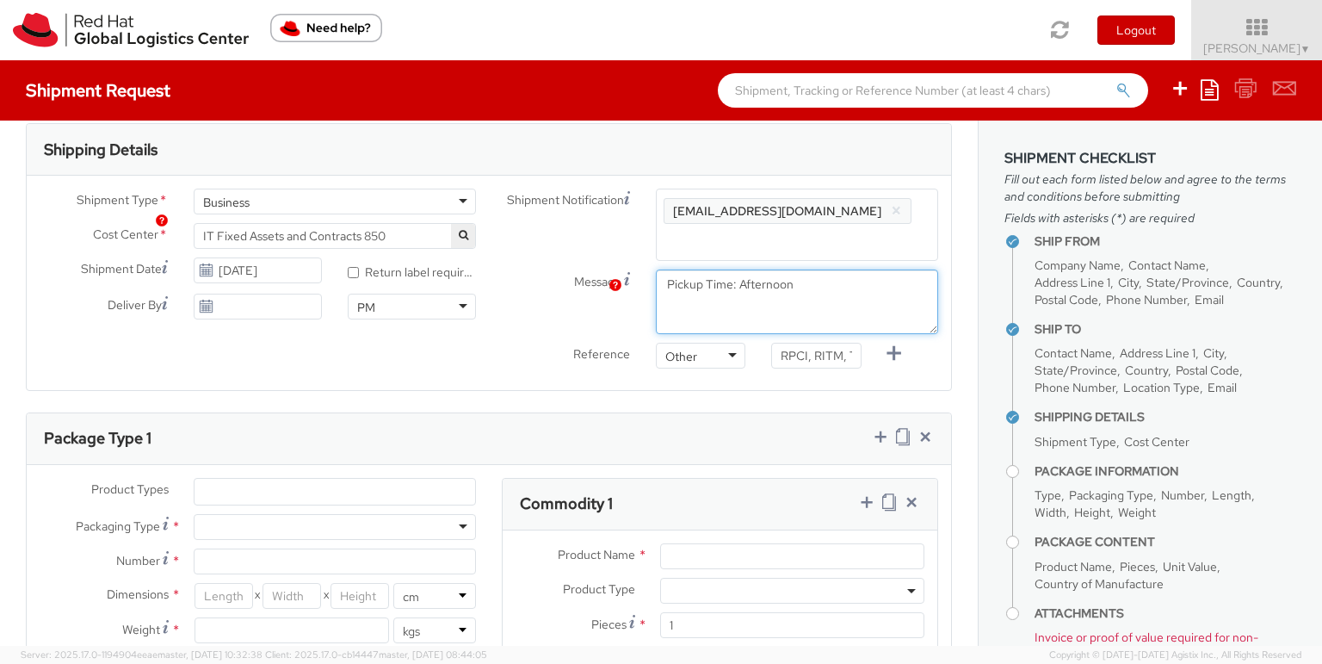
scroll to position [754, 0]
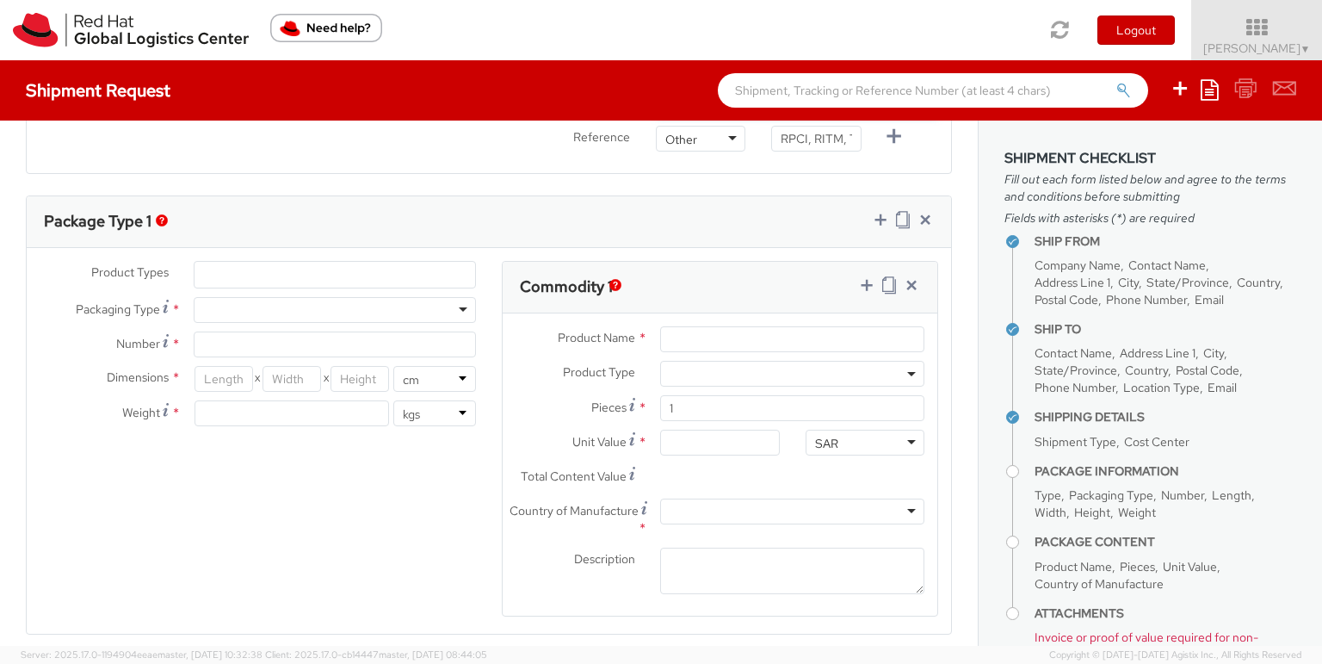
type textarea "Pickup Time: Afternoon"
click at [330, 231] on div "Package Type 1" at bounding box center [489, 222] width 924 height 52
click at [325, 274] on ul at bounding box center [335, 275] width 281 height 26
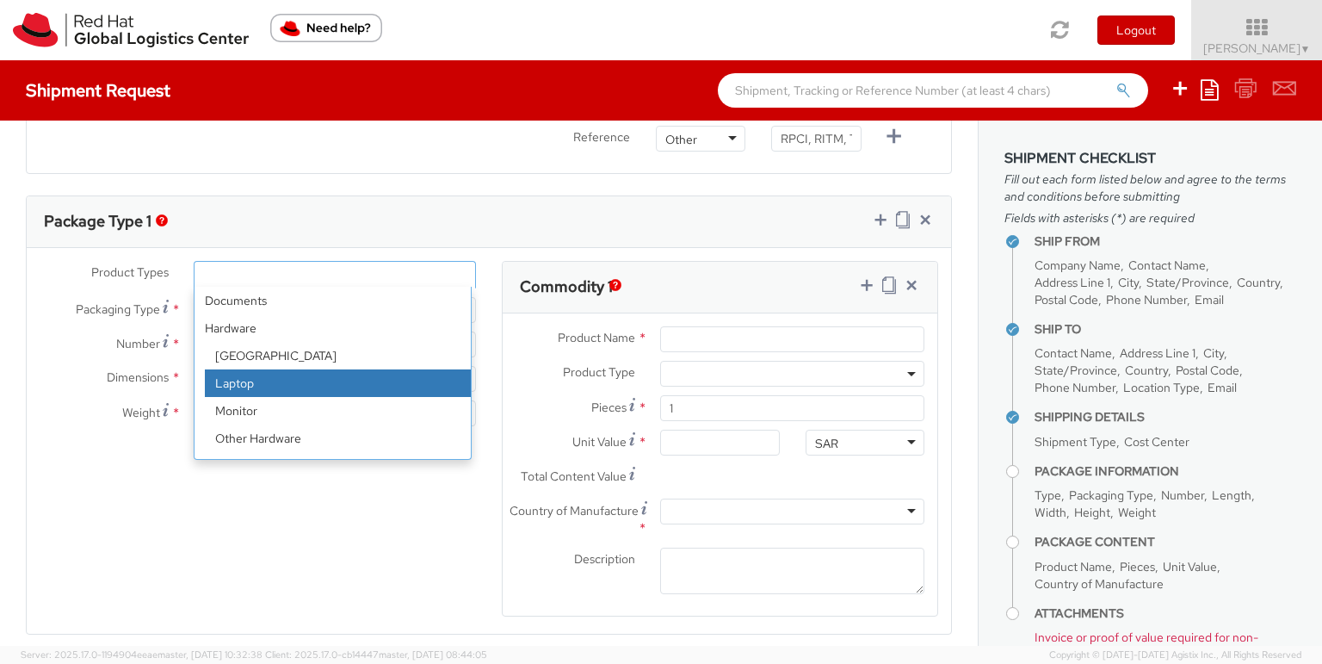
select select "LAPTOP"
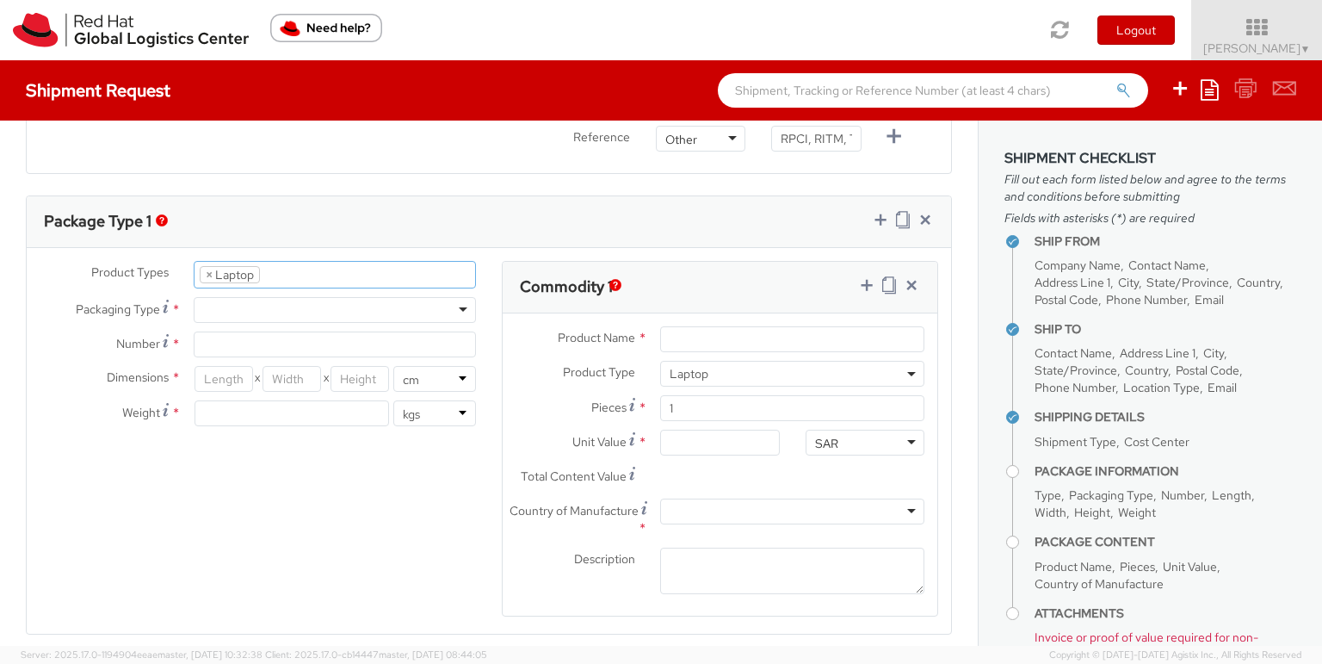
scroll to position [50, 0]
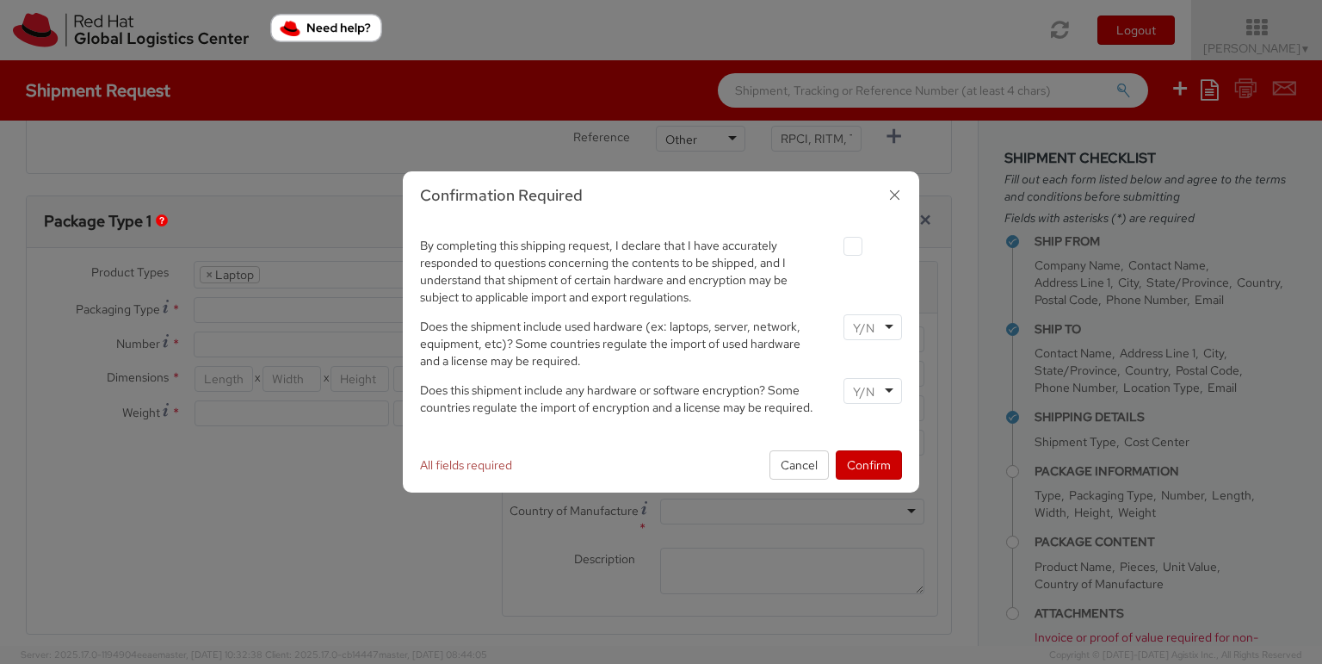
click at [853, 244] on label at bounding box center [853, 246] width 19 height 19
click at [838, 244] on input "checkbox" at bounding box center [832, 246] width 11 height 11
checkbox input "true"
click at [866, 326] on input "select-one" at bounding box center [865, 327] width 25 height 17
click at [879, 390] on div at bounding box center [873, 391] width 59 height 26
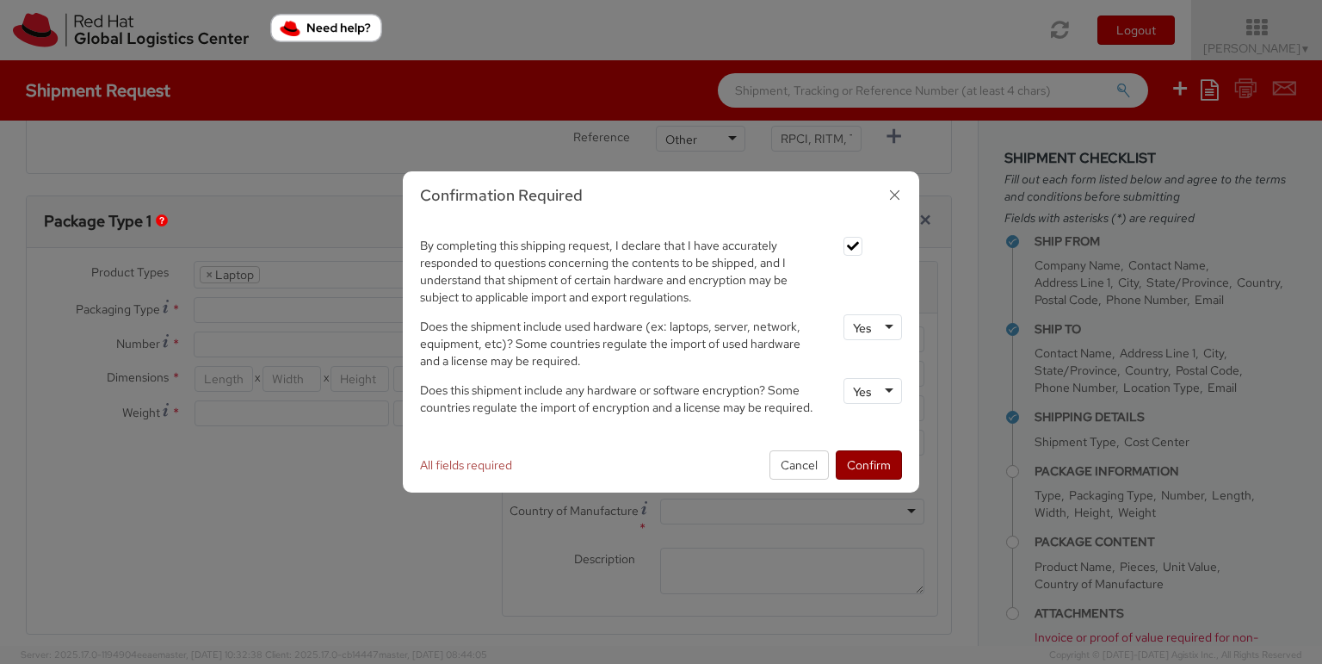
click at [879, 467] on button "Confirm" at bounding box center [869, 464] width 66 height 29
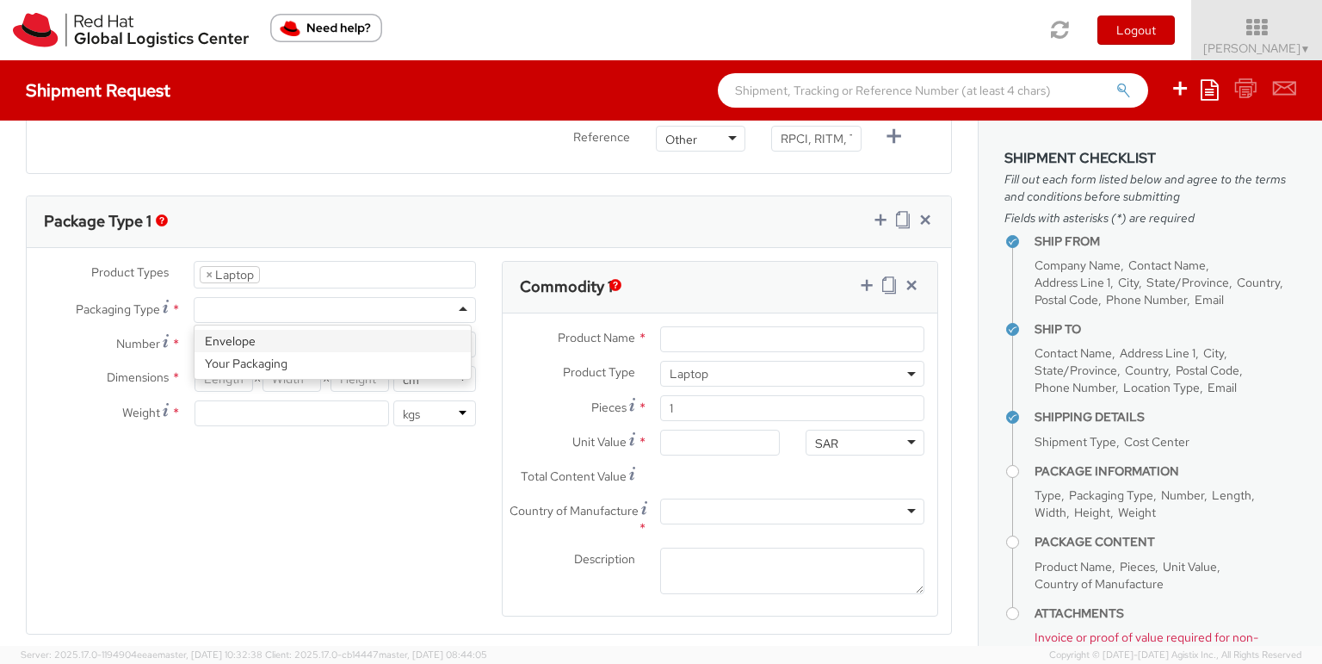
click at [253, 312] on div at bounding box center [335, 310] width 282 height 26
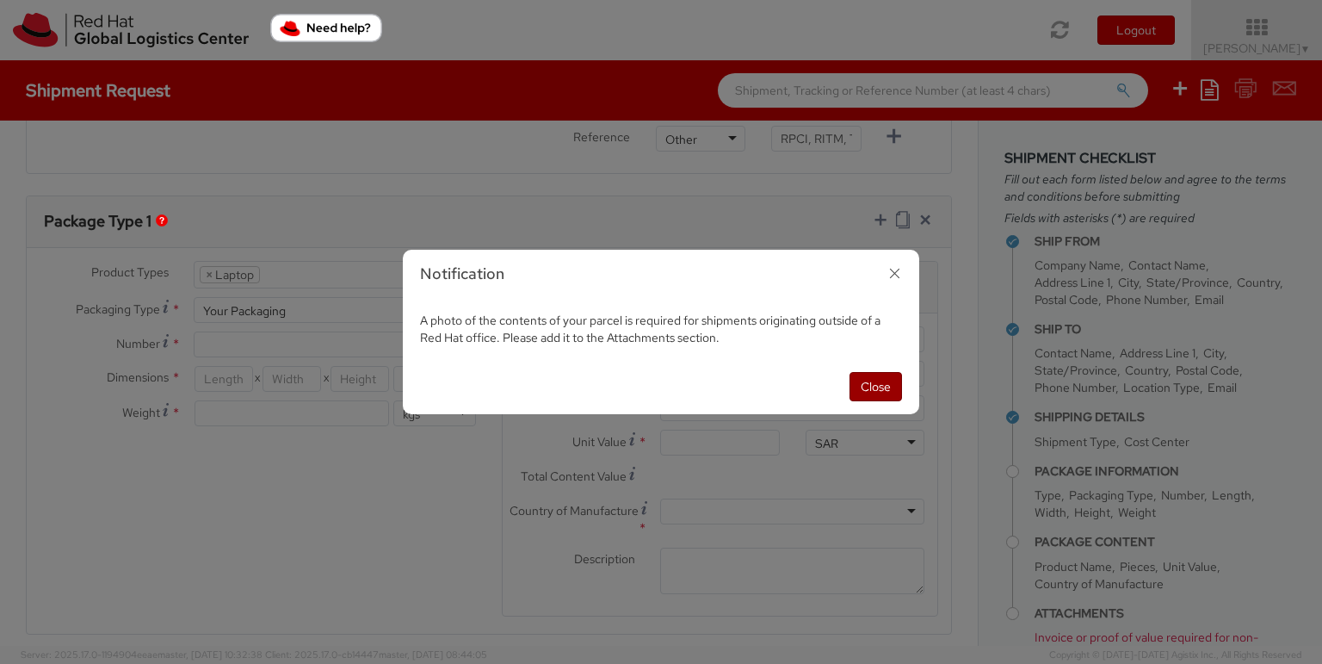
click at [869, 383] on button "Close" at bounding box center [876, 386] width 53 height 29
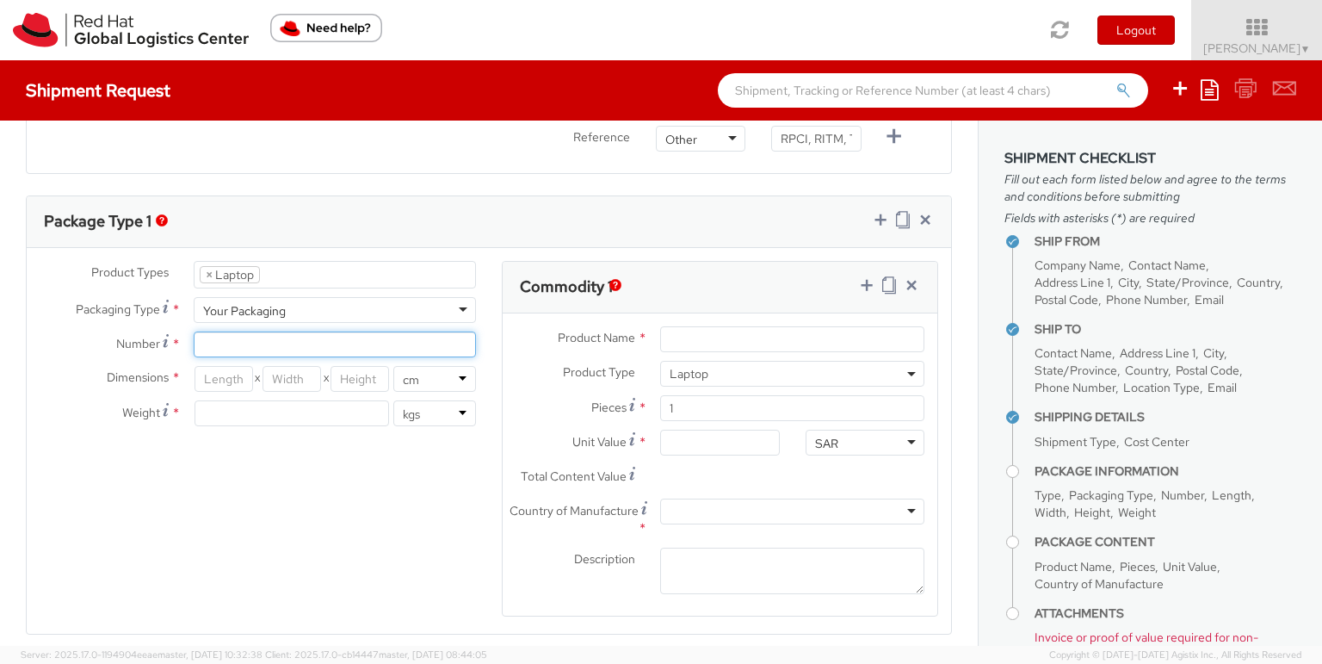
click at [279, 336] on input "Number *" at bounding box center [335, 344] width 282 height 26
type input "1"
click at [201, 385] on input "number" at bounding box center [224, 379] width 59 height 26
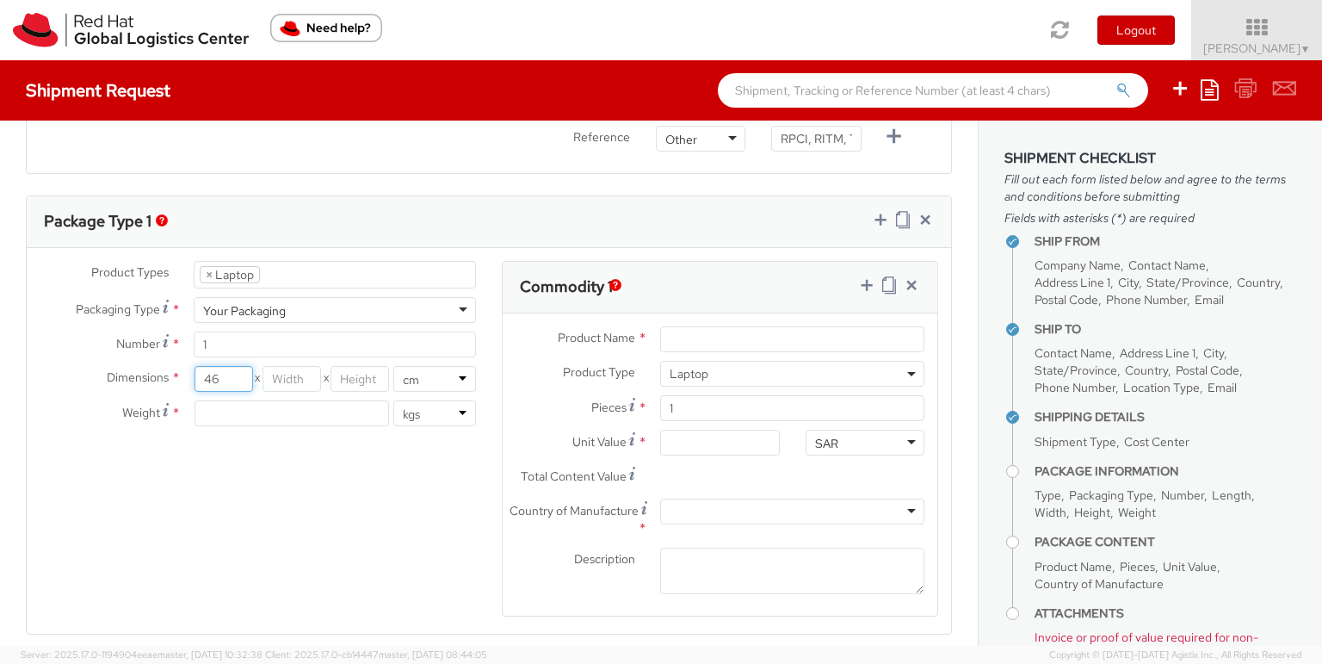
type input "46"
click at [331, 380] on input "number" at bounding box center [360, 379] width 59 height 26
click at [301, 380] on input "number" at bounding box center [292, 379] width 59 height 26
type input "30"
click at [350, 380] on input "number" at bounding box center [360, 379] width 59 height 26
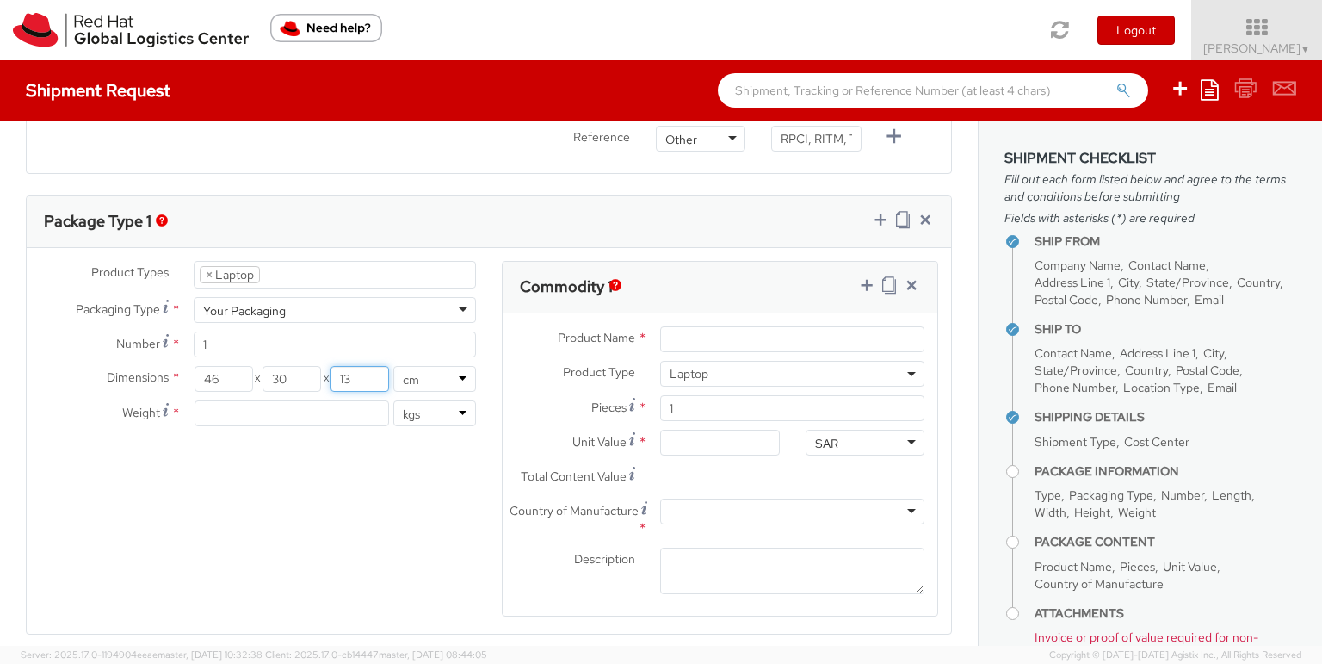
type input "13"
click at [317, 405] on input "number" at bounding box center [292, 413] width 195 height 26
type input "4"
click at [310, 466] on div "Product Types * Documents Docking Station Laptop Monitor Other Hardware Server …" at bounding box center [489, 450] width 924 height 378
click at [682, 331] on input "Product Name *" at bounding box center [792, 339] width 264 height 26
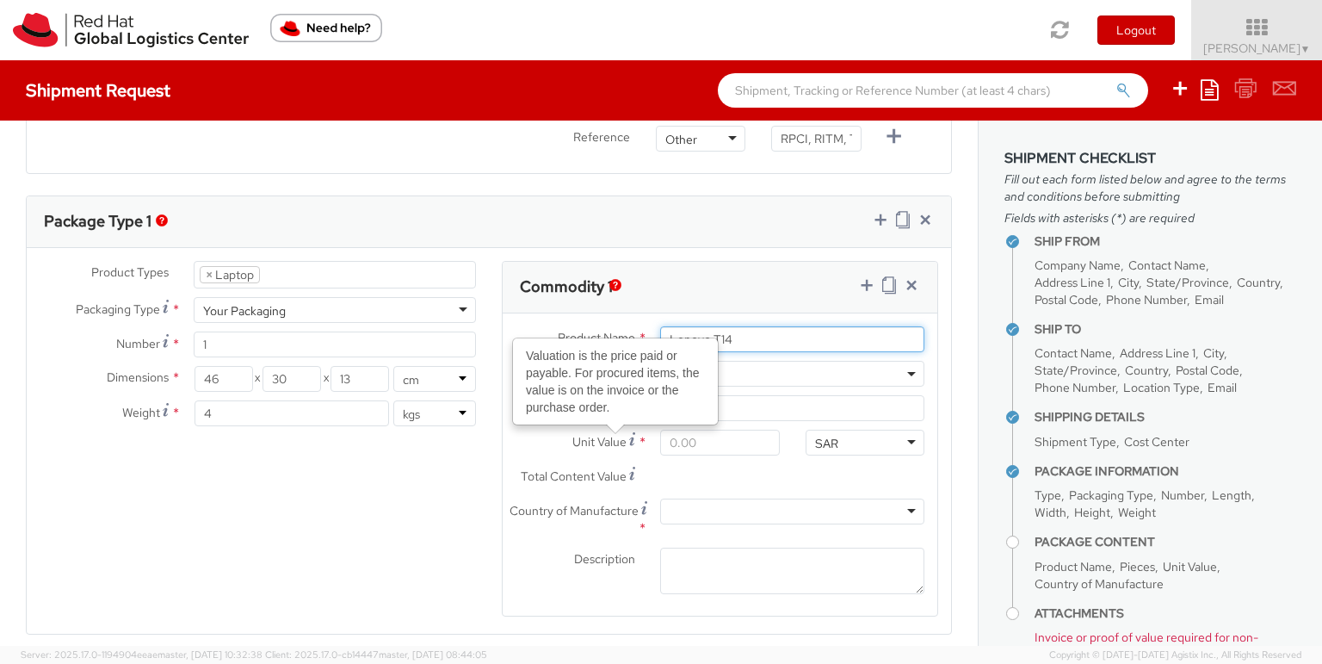
type input "Lenovo T14"
click at [688, 442] on input "Unit Value Valuation is the price paid or payable. For procured items, the valu…" at bounding box center [719, 443] width 119 height 26
type input "5.00"
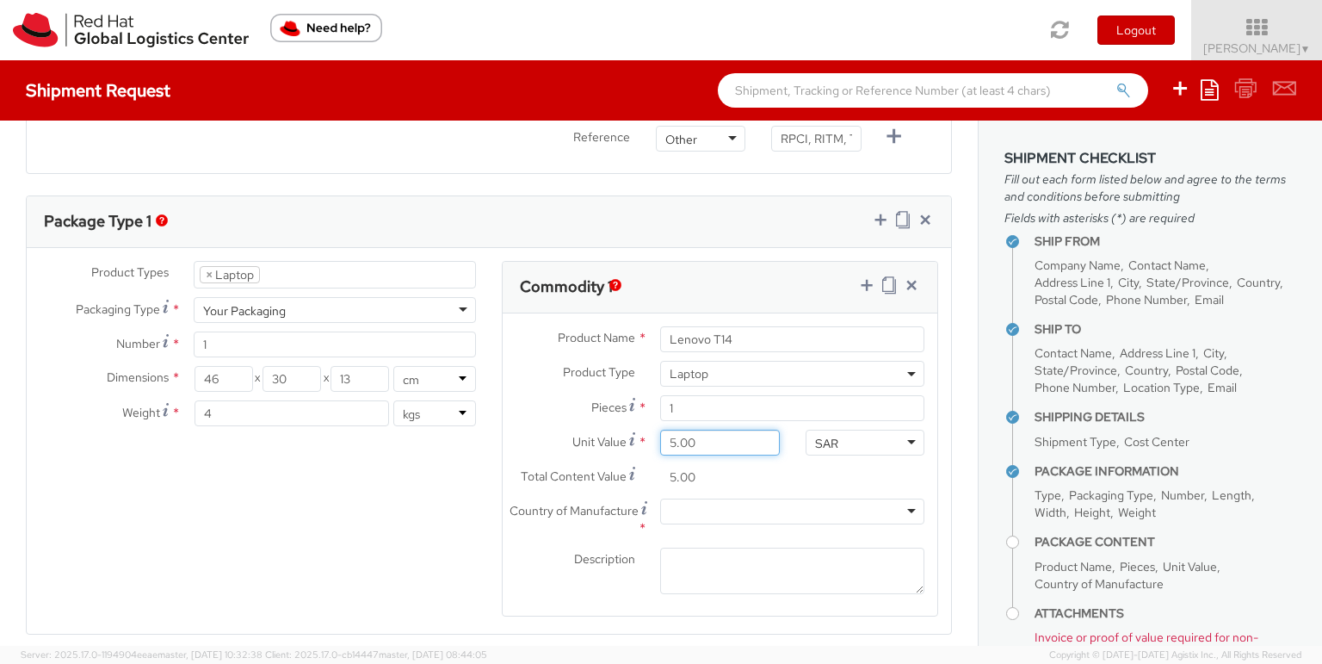
type input "50.00"
type input "500.00"
click at [815, 439] on div "SAR" at bounding box center [826, 443] width 23 height 17
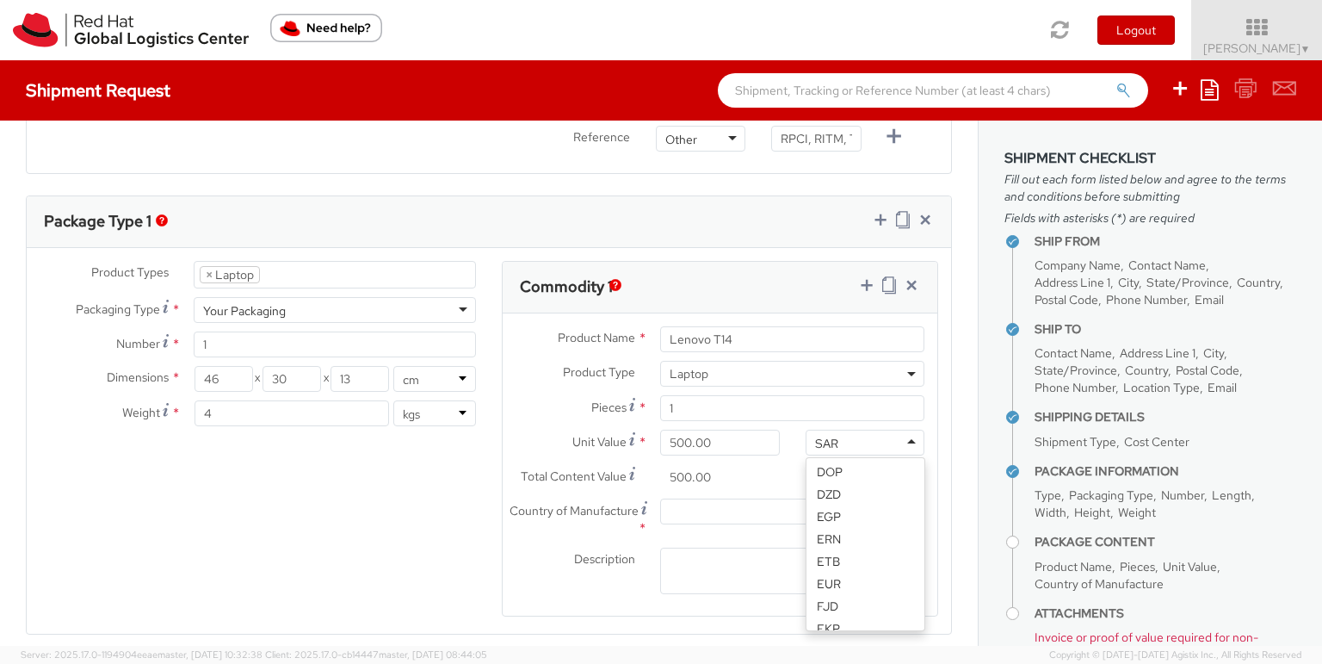
scroll to position [961, 0]
click at [838, 478] on div "Total Content Value * 500.00" at bounding box center [720, 481] width 435 height 34
click at [665, 509] on div at bounding box center [792, 511] width 264 height 26
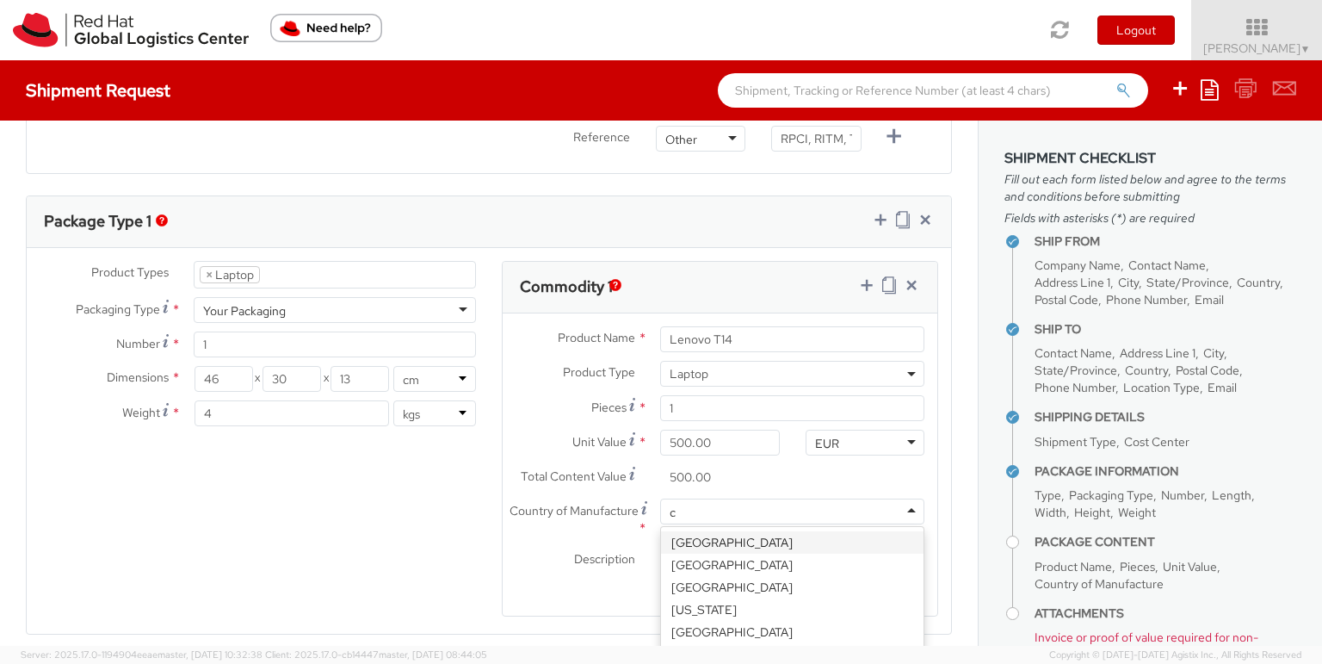
type input "ch"
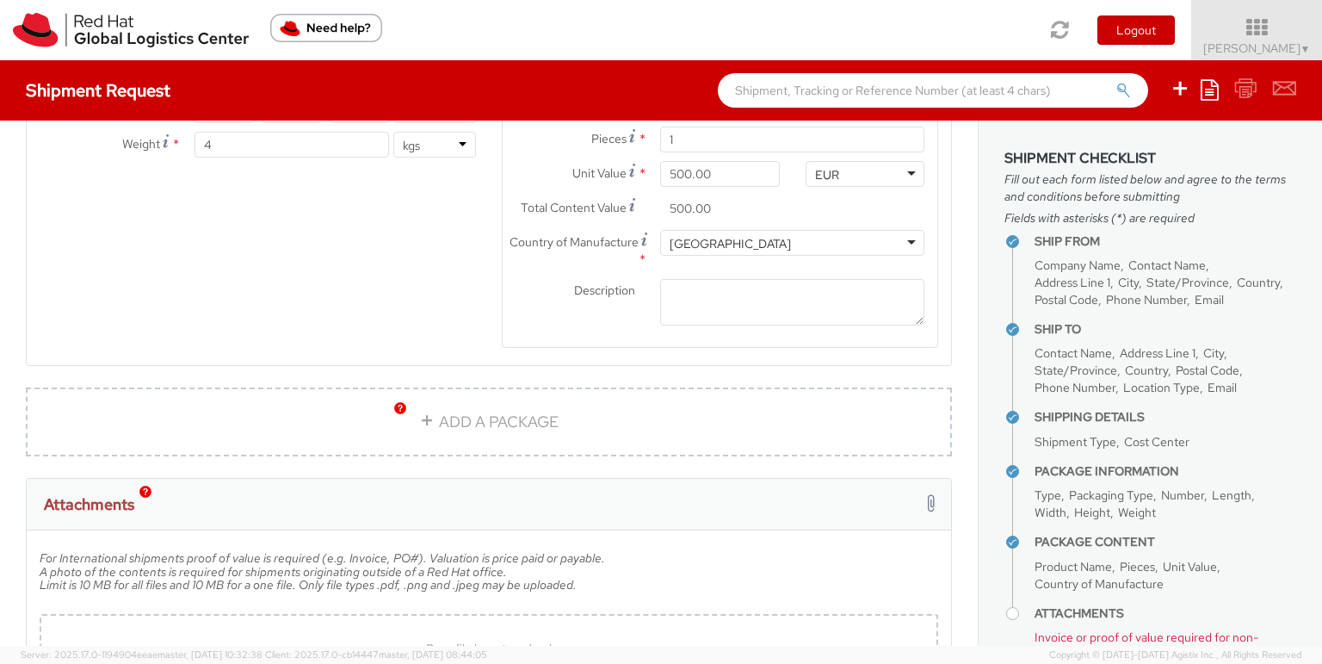
scroll to position [1159, 0]
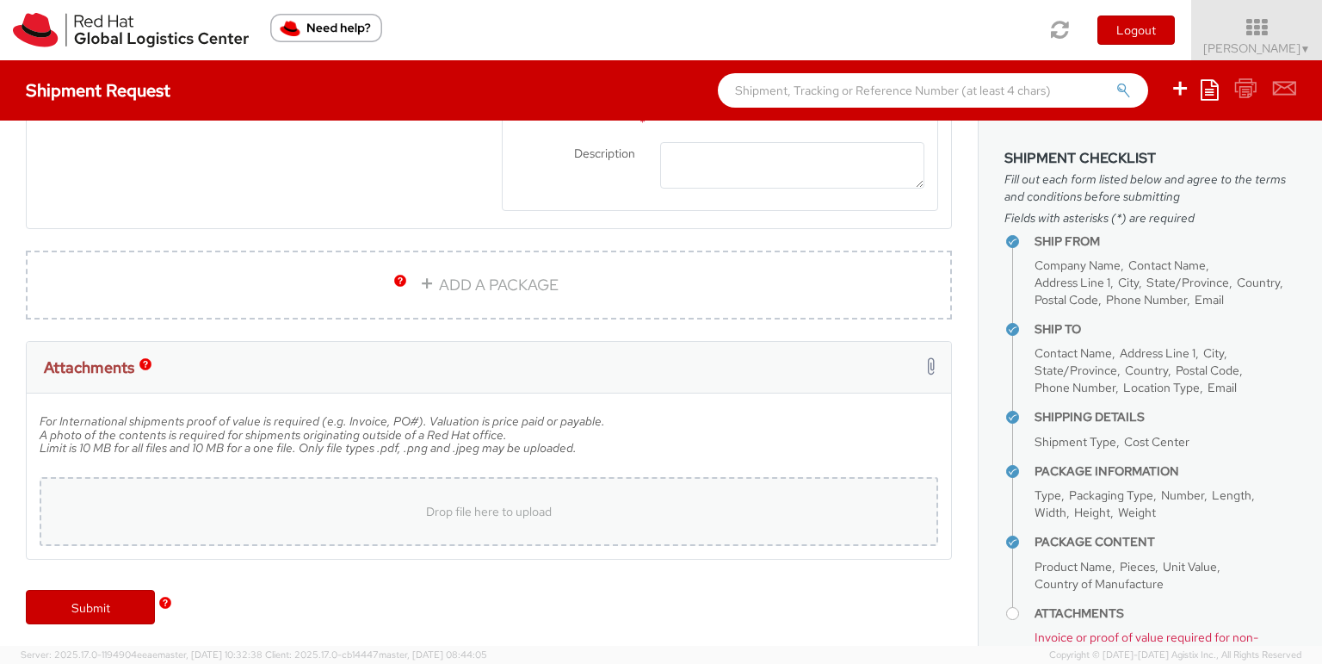
click at [412, 529] on div "Drop file here to upload" at bounding box center [489, 511] width 899 height 69
type input "C:\fakepath\pf4cnnkq.pdf"
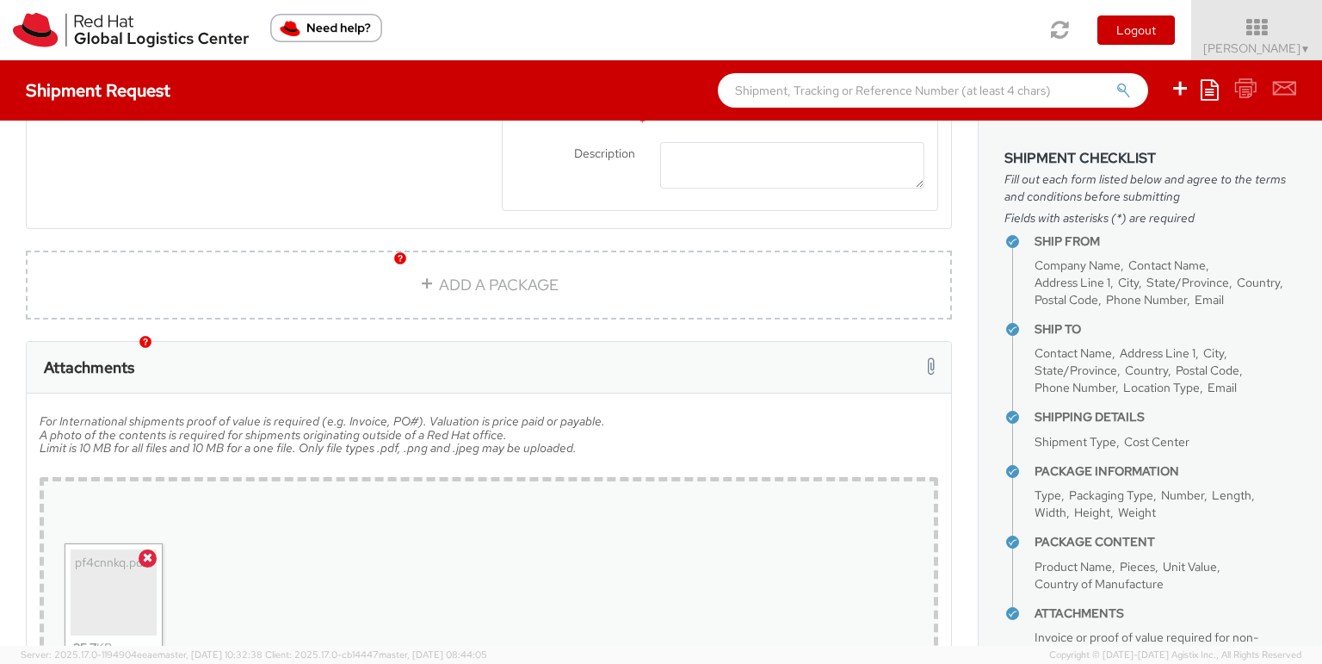
scroll to position [1298, 0]
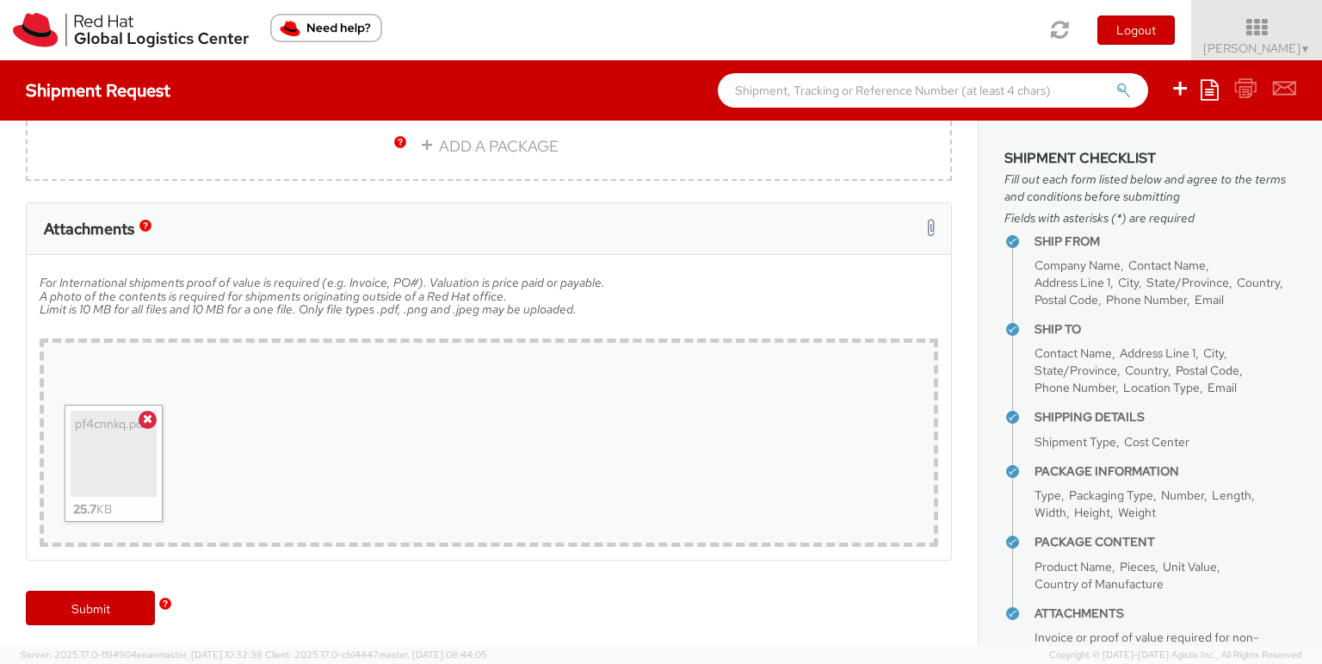
click at [364, 425] on div "Drop file here to upload pf4cnnkq.pdf 25.7 KB" at bounding box center [489, 442] width 899 height 208
type input "C:\fakepath\laptop shippment.jpeg"
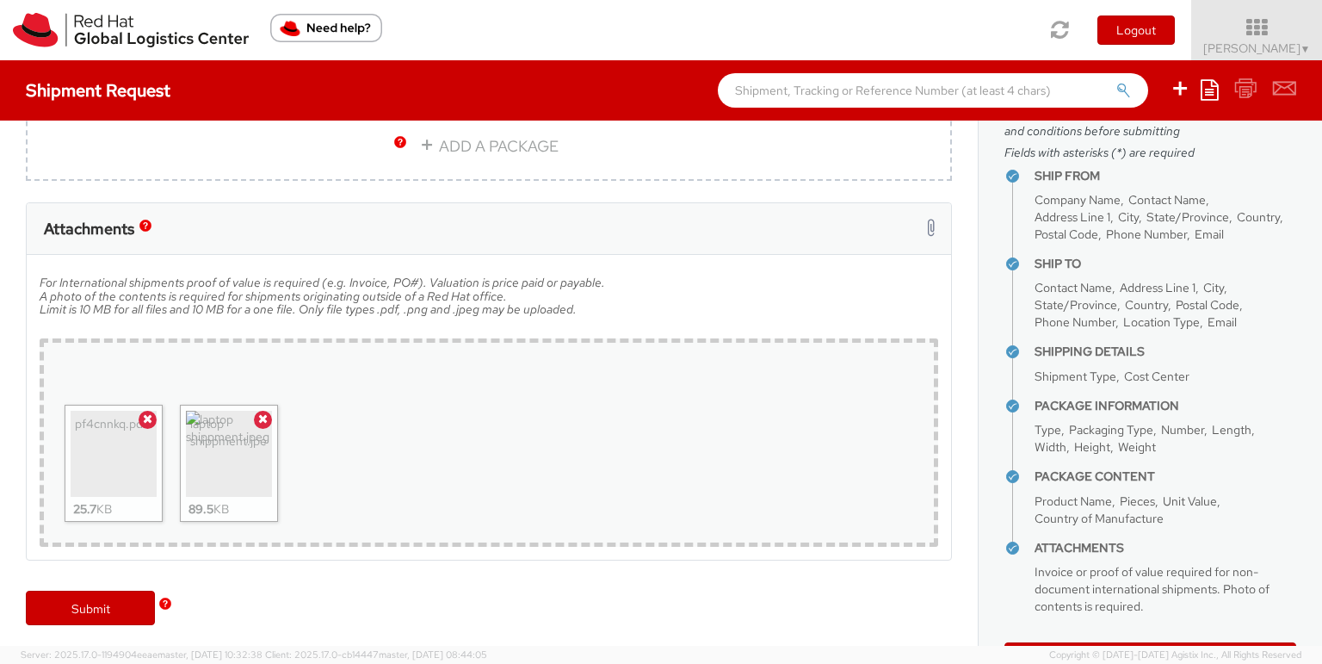
scroll to position [125, 0]
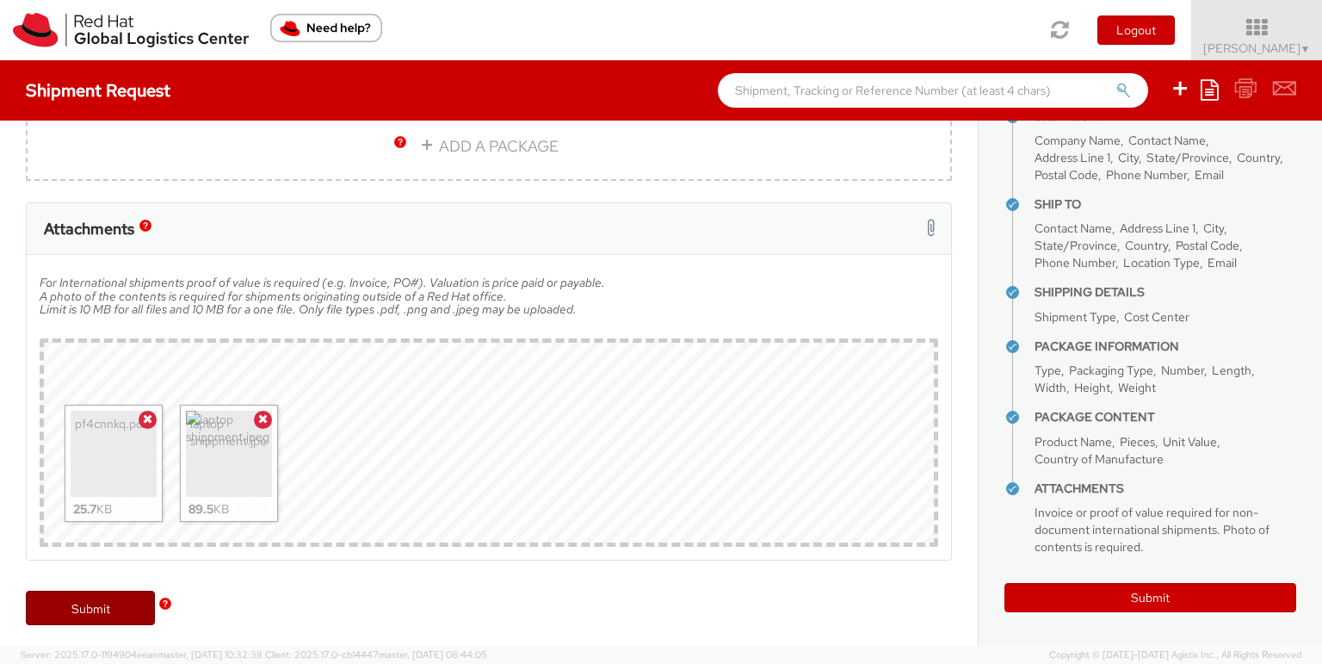
click at [70, 591] on link "Submit" at bounding box center [90, 608] width 129 height 34
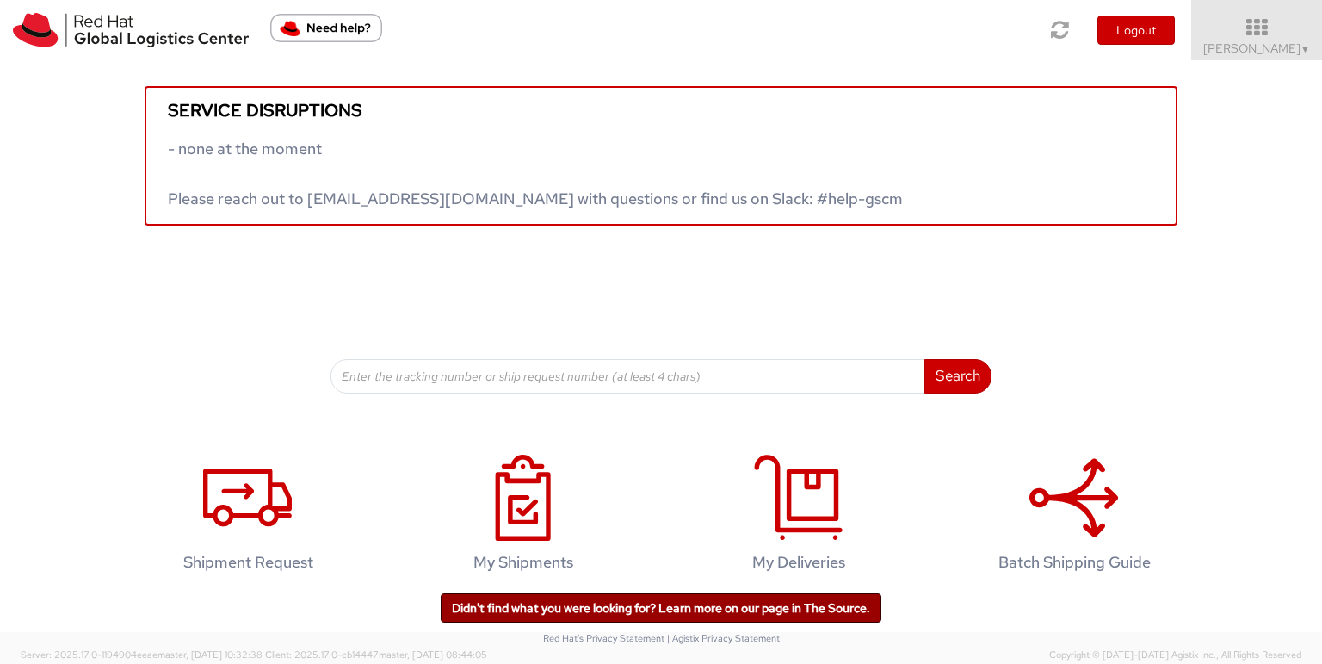
scroll to position [20, 0]
